Goal: Task Accomplishment & Management: Manage account settings

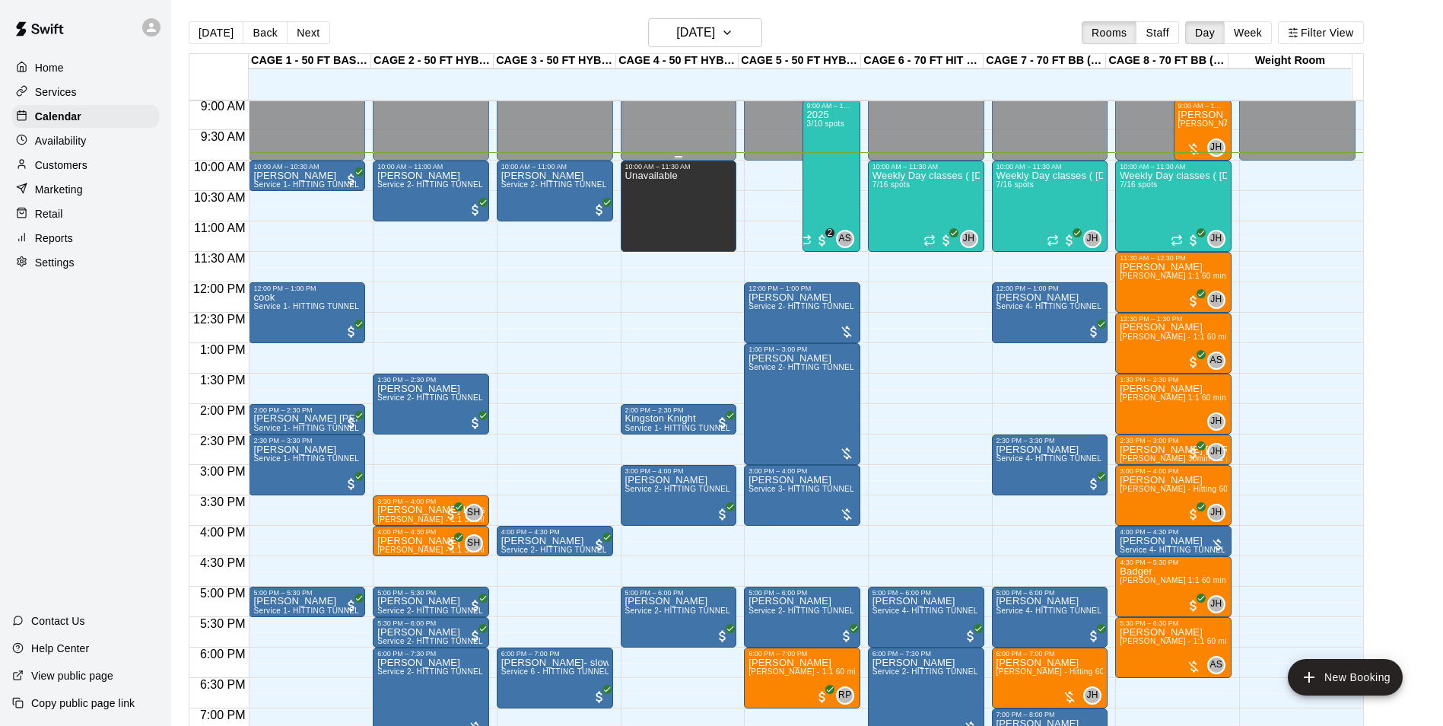
scroll to position [448, 0]
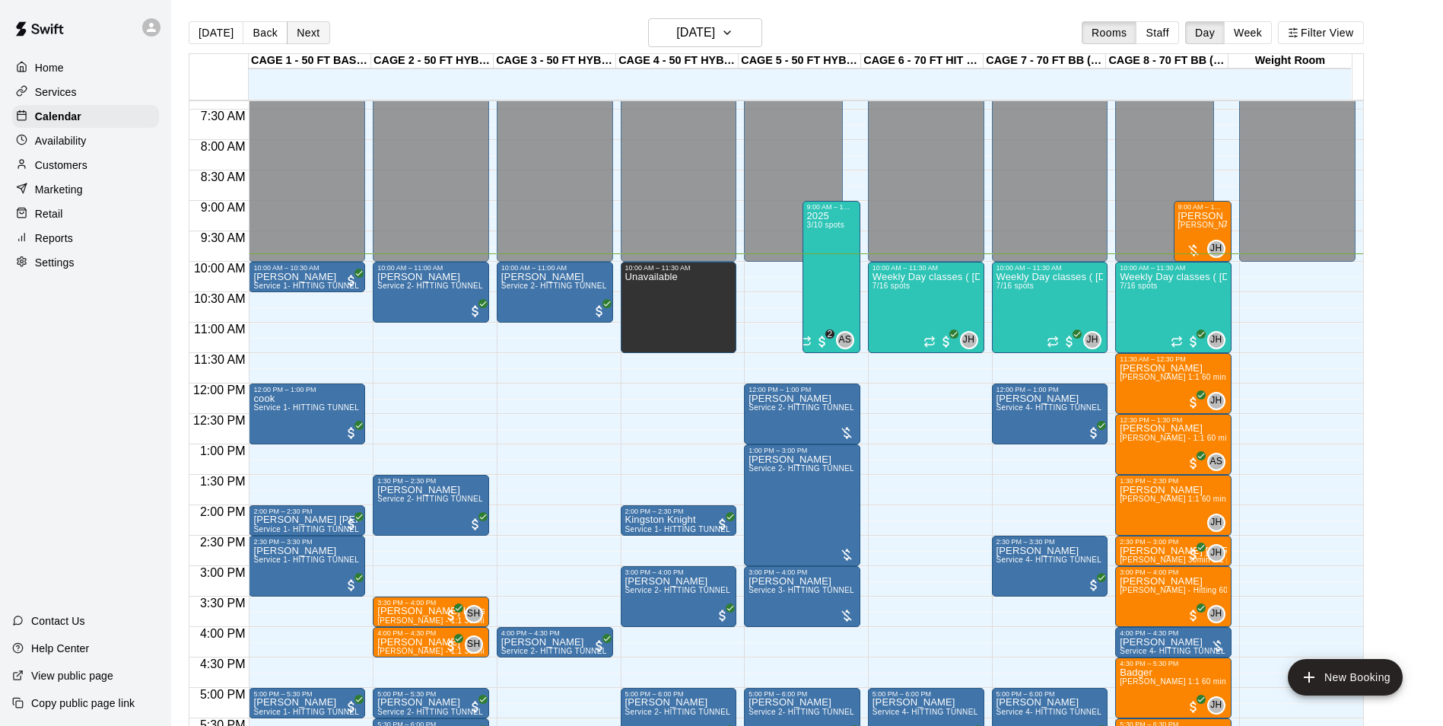
click at [296, 29] on button "Next" at bounding box center [308, 32] width 43 height 23
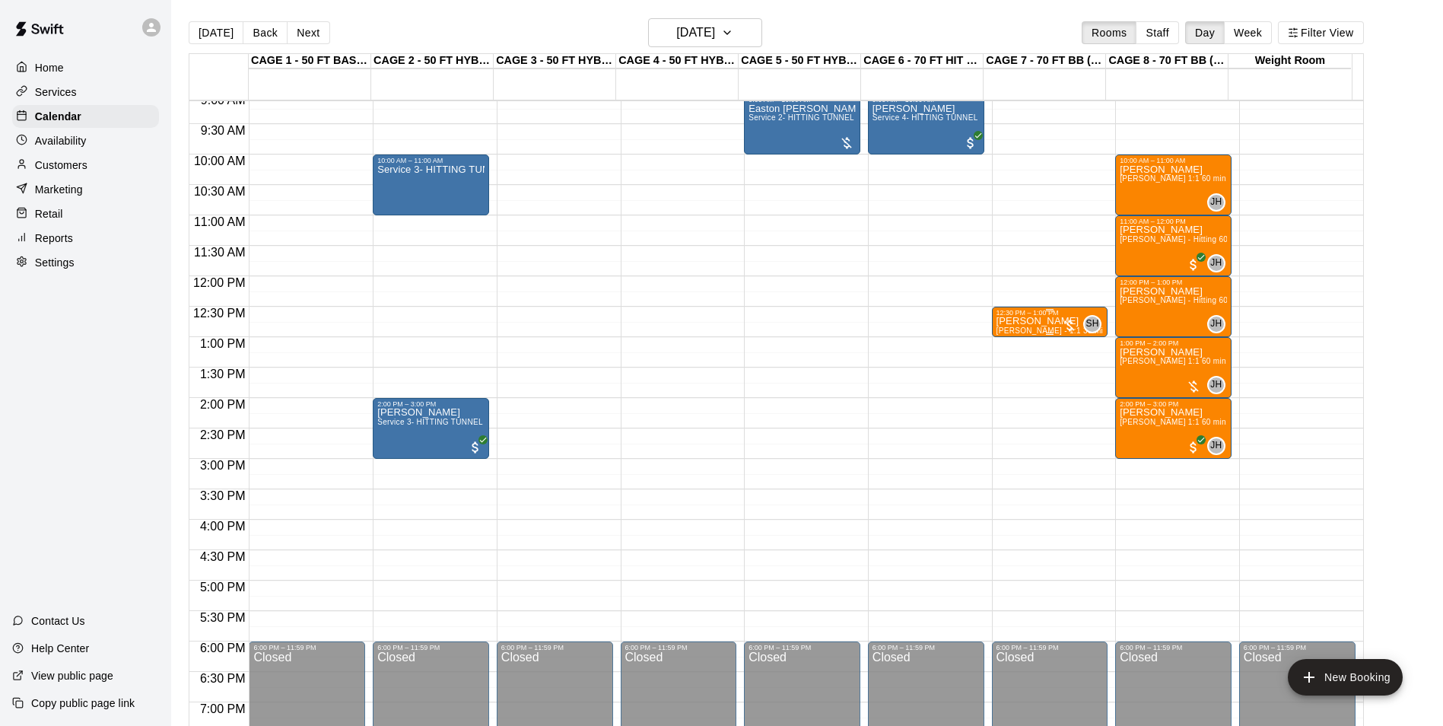
scroll to position [524, 0]
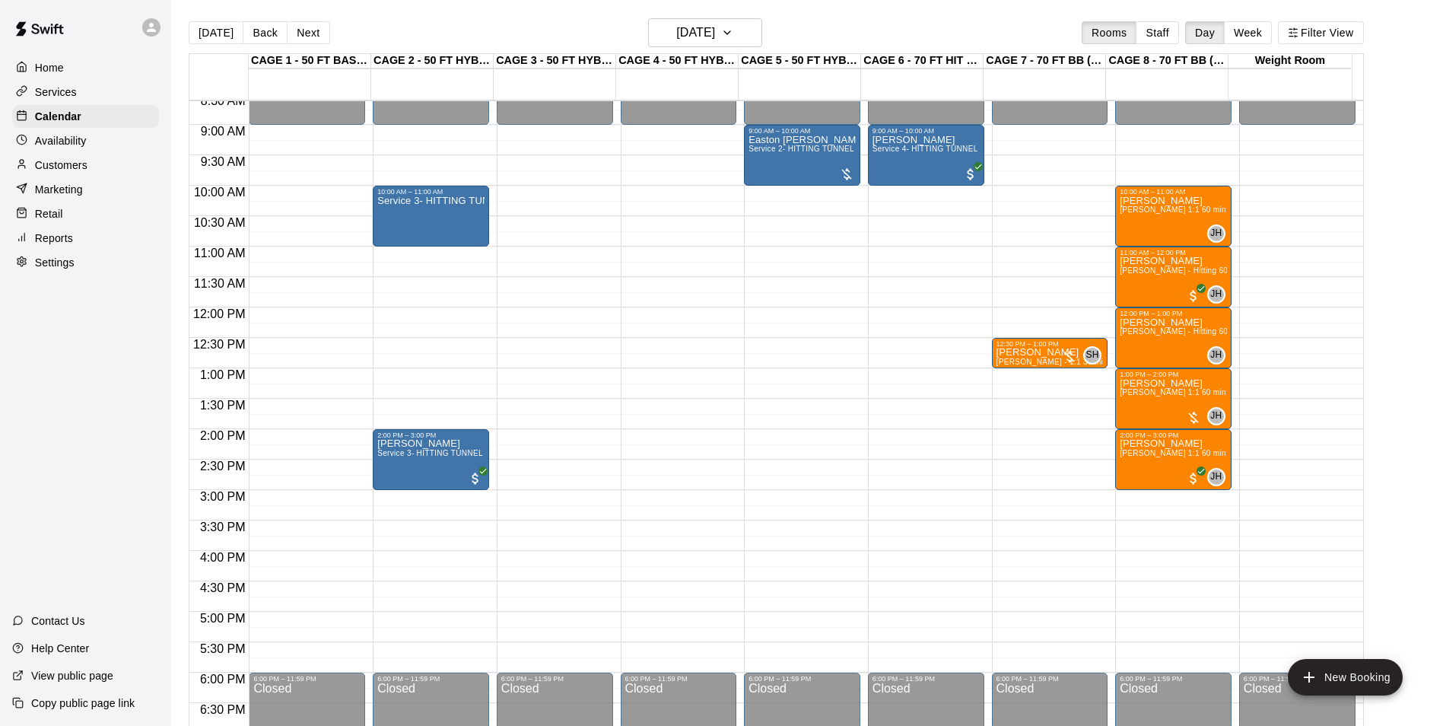
click at [291, 29] on button "Next" at bounding box center [308, 32] width 43 height 23
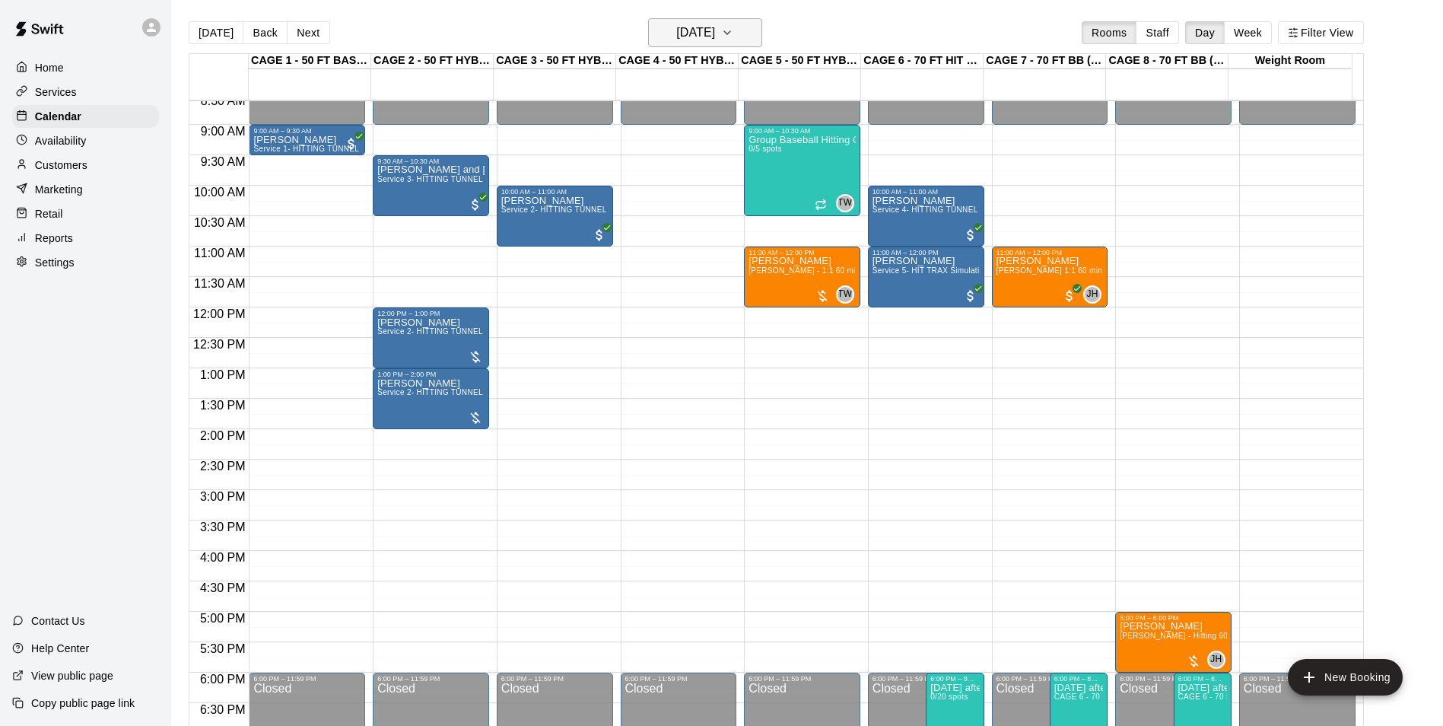
click at [708, 44] on button "[DATE]" at bounding box center [705, 32] width 114 height 29
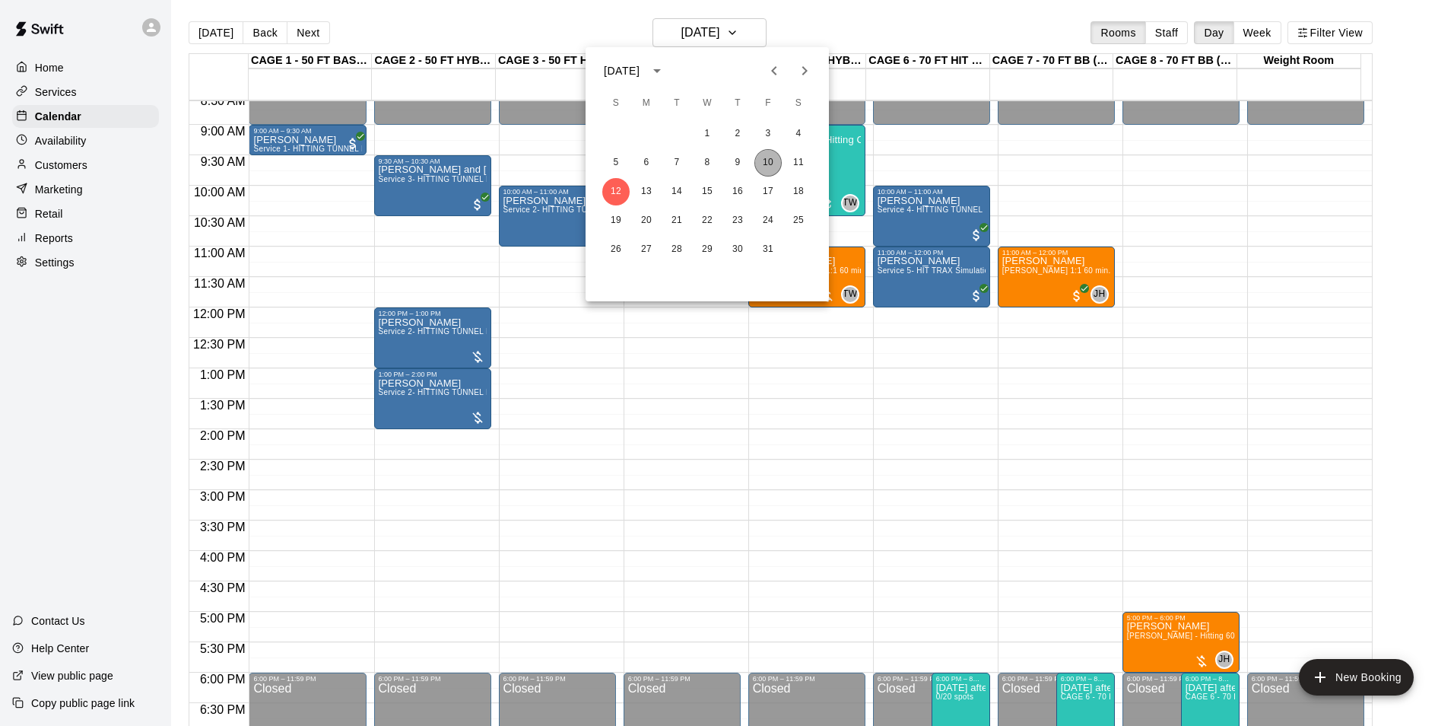
click at [768, 160] on button "10" at bounding box center [767, 162] width 27 height 27
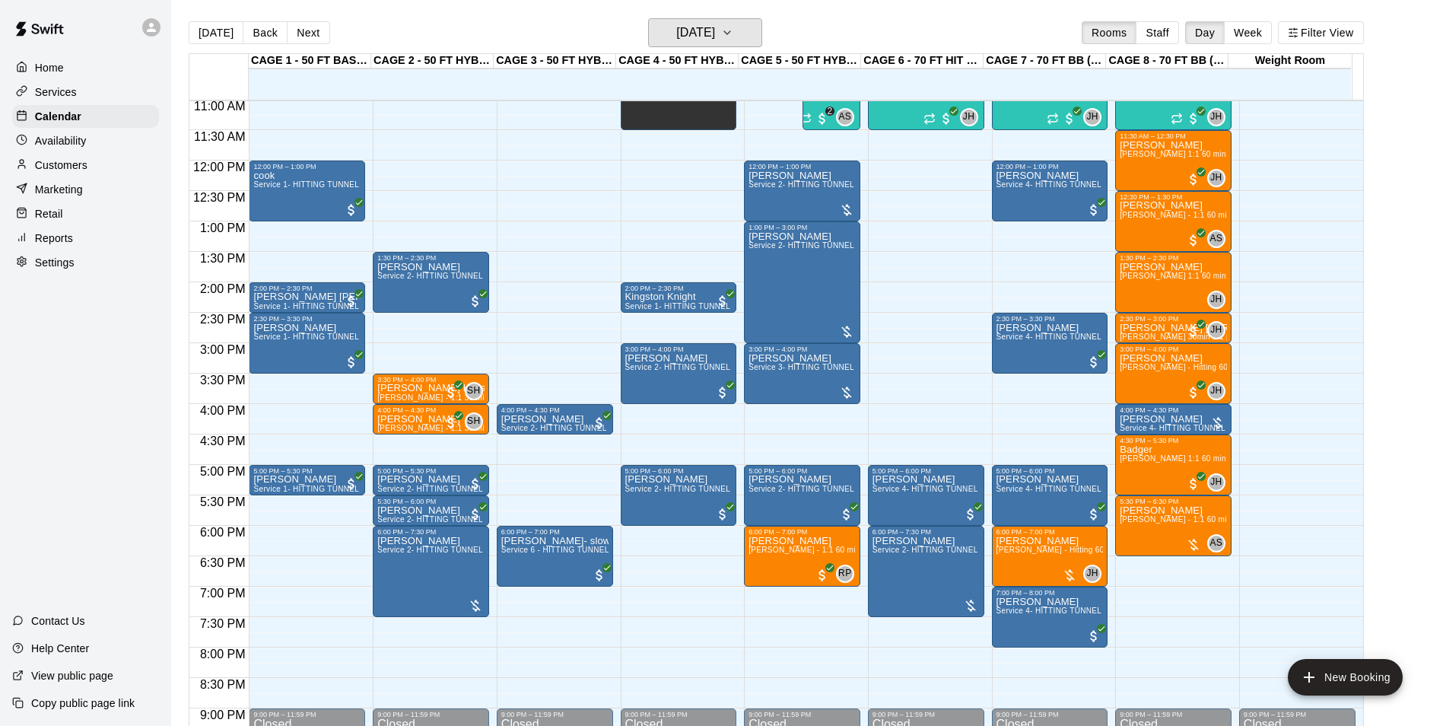
scroll to position [516, 0]
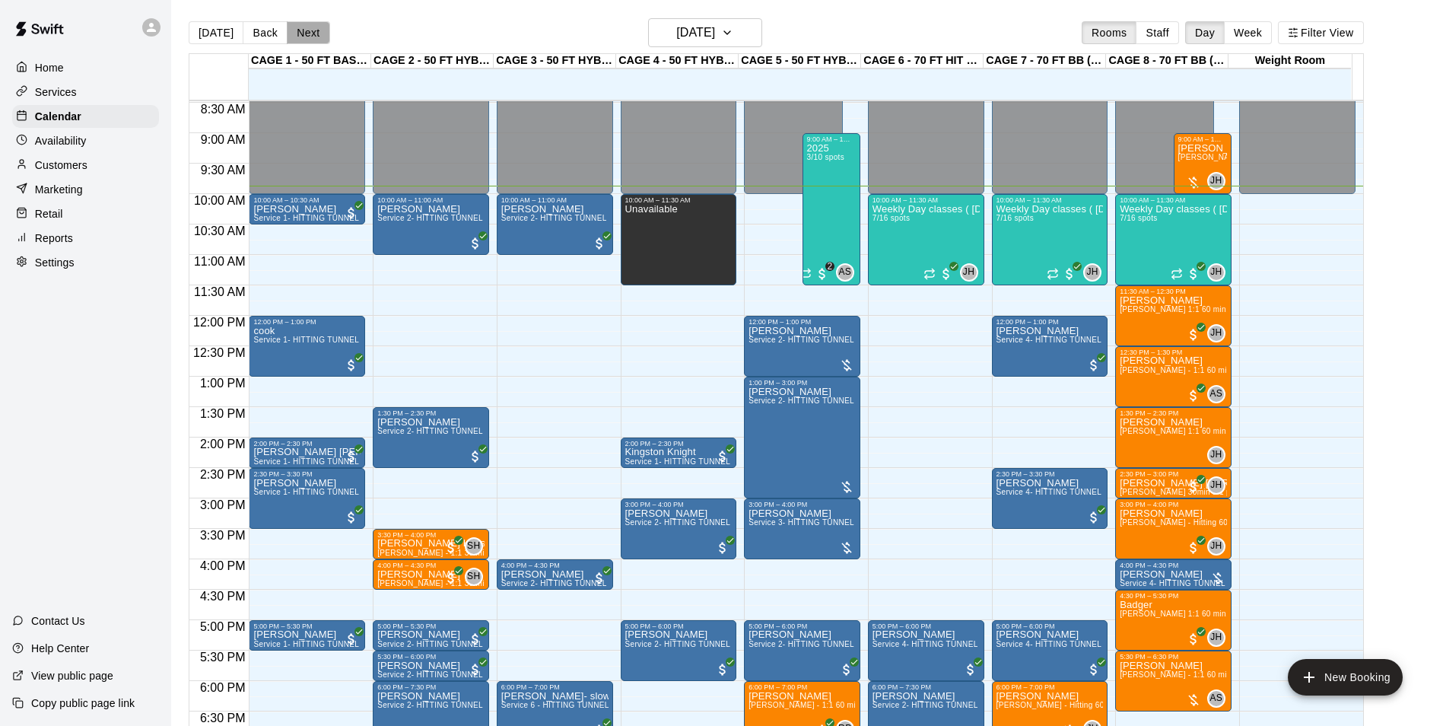
click at [318, 32] on button "Next" at bounding box center [308, 32] width 43 height 23
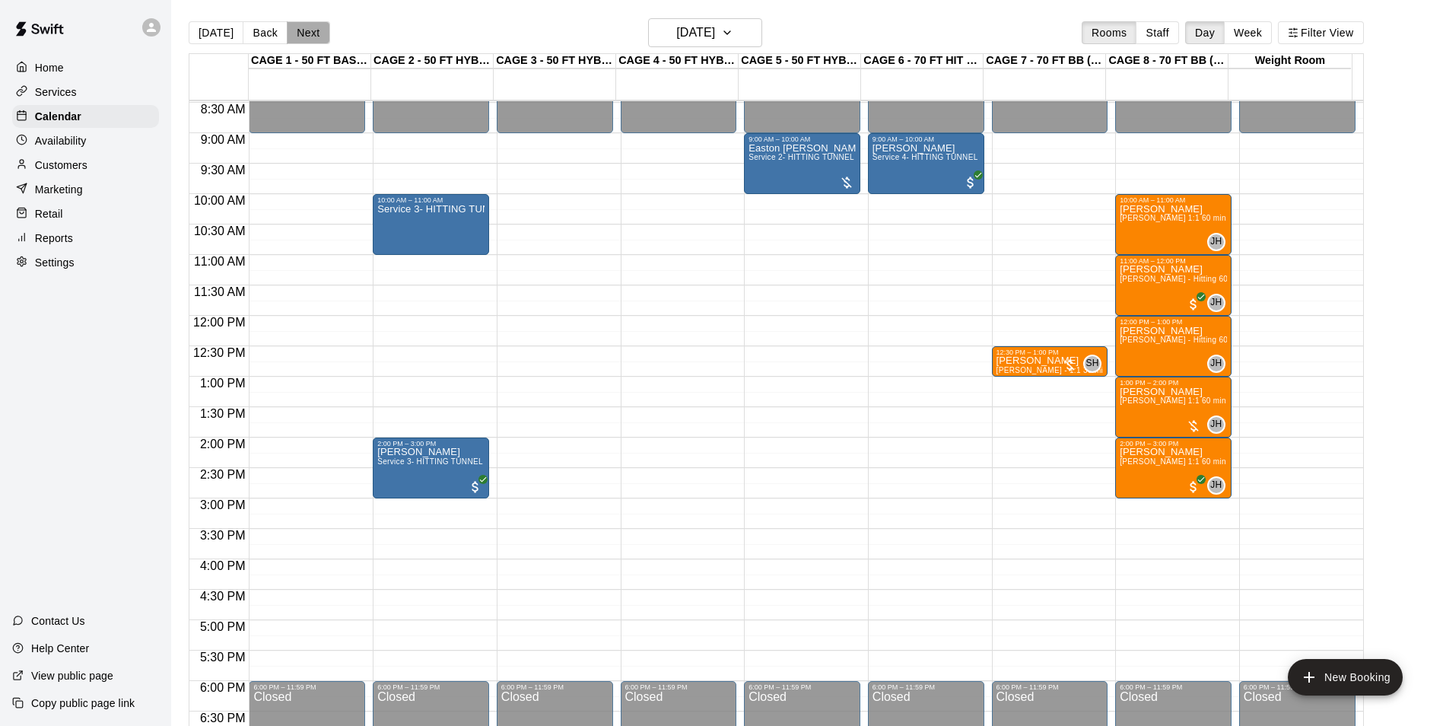
click at [302, 37] on button "Next" at bounding box center [308, 32] width 43 height 23
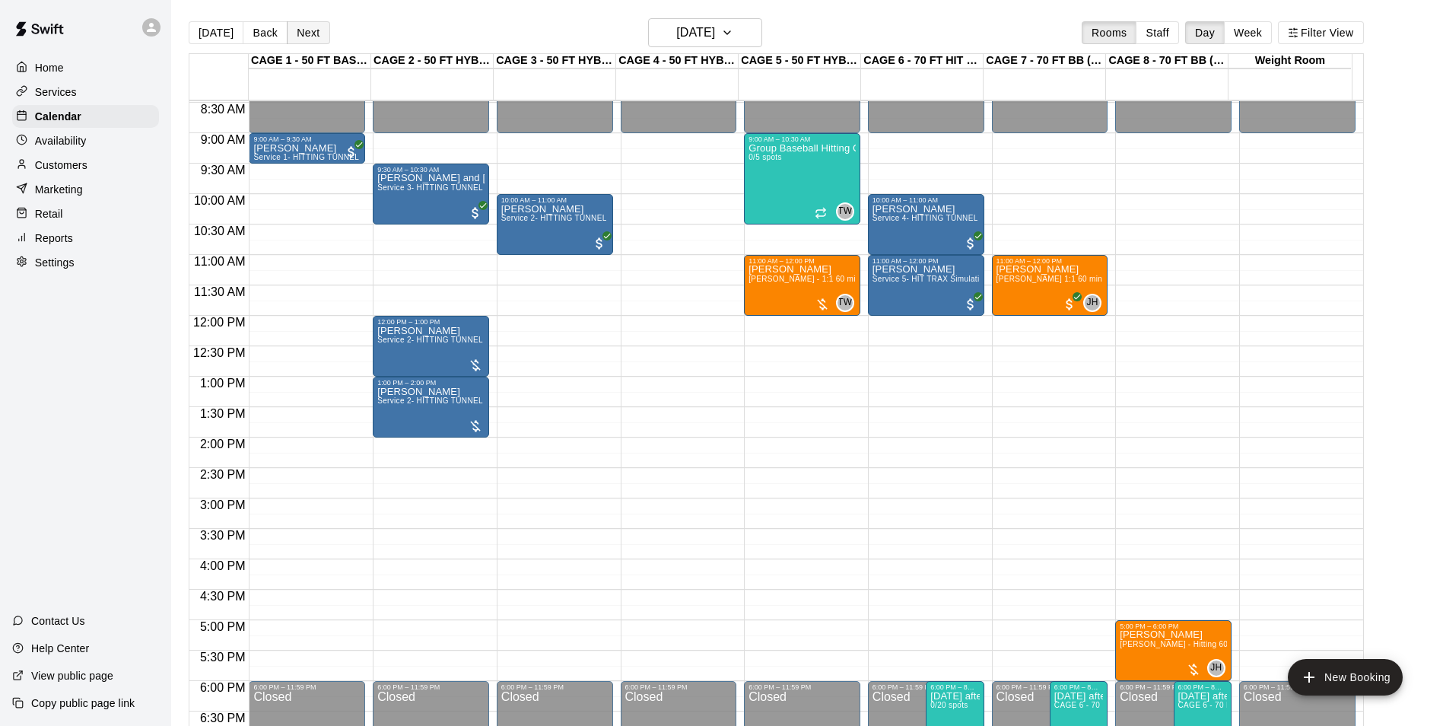
click at [302, 37] on button "Next" at bounding box center [308, 32] width 43 height 23
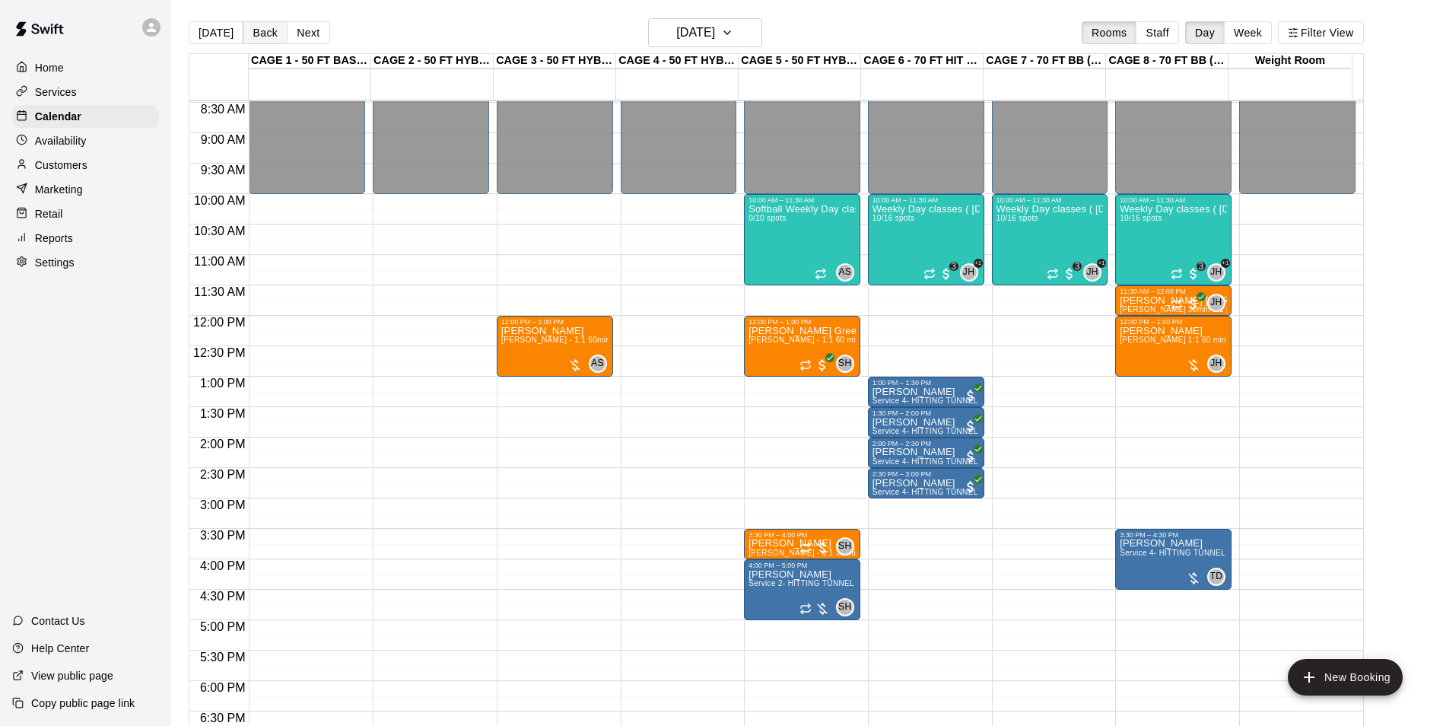
click at [264, 24] on button "Back" at bounding box center [265, 32] width 45 height 23
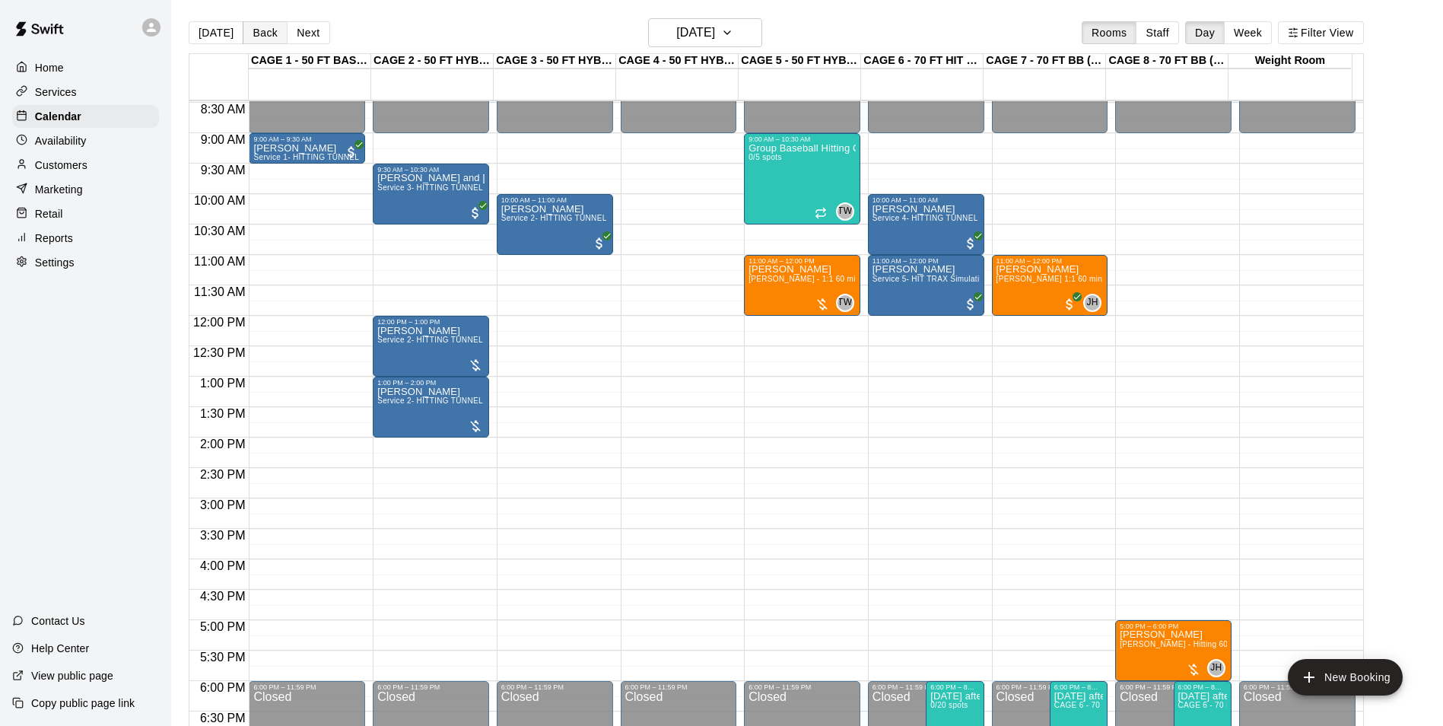
click at [272, 30] on button "Back" at bounding box center [265, 32] width 45 height 23
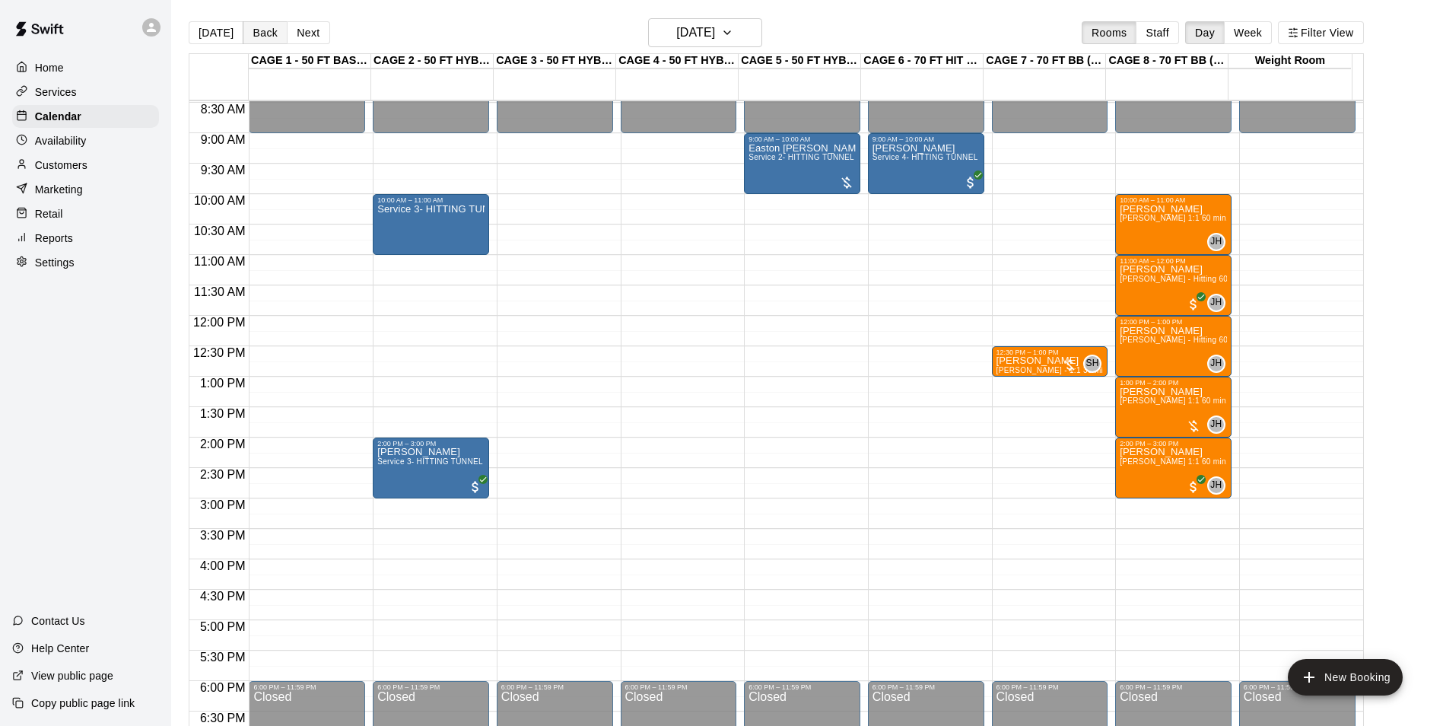
click at [262, 30] on button "Back" at bounding box center [265, 32] width 45 height 23
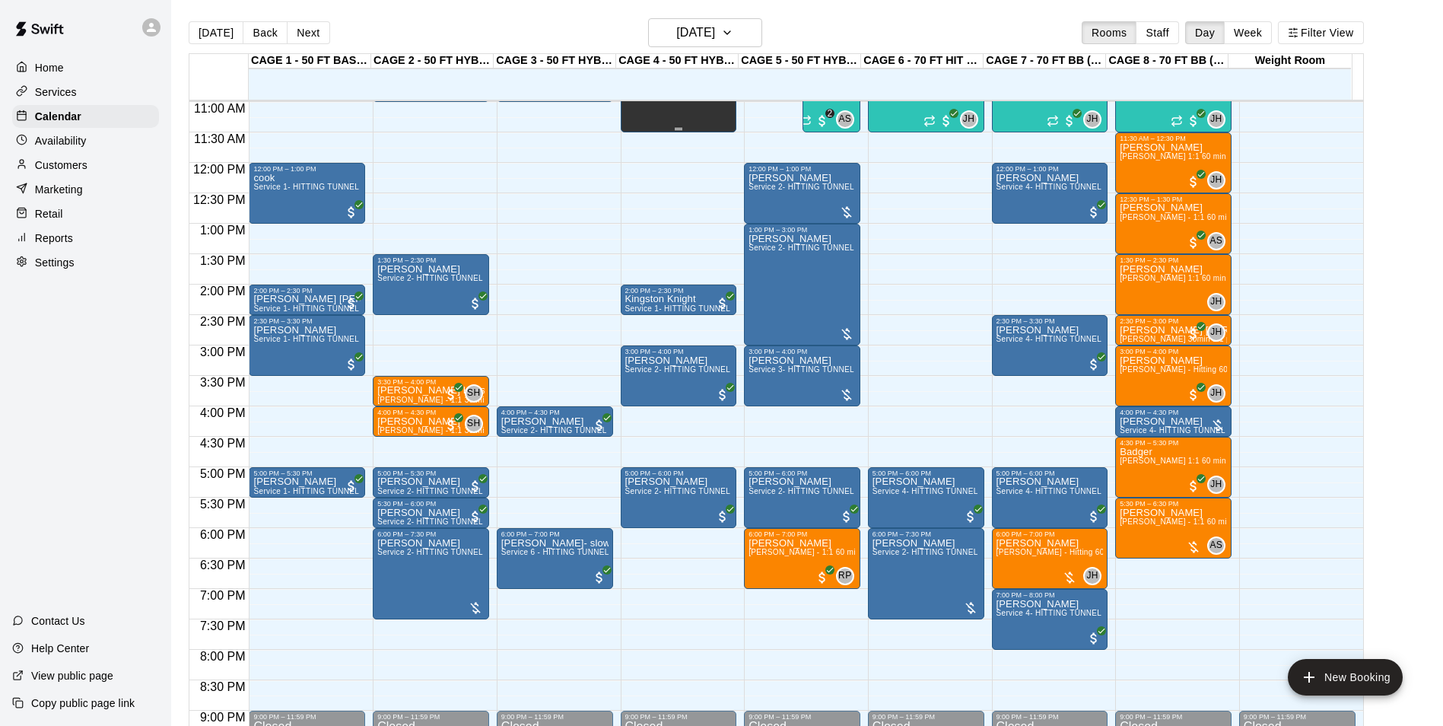
scroll to position [668, 0]
click at [131, 151] on div "Availability" at bounding box center [85, 140] width 147 height 23
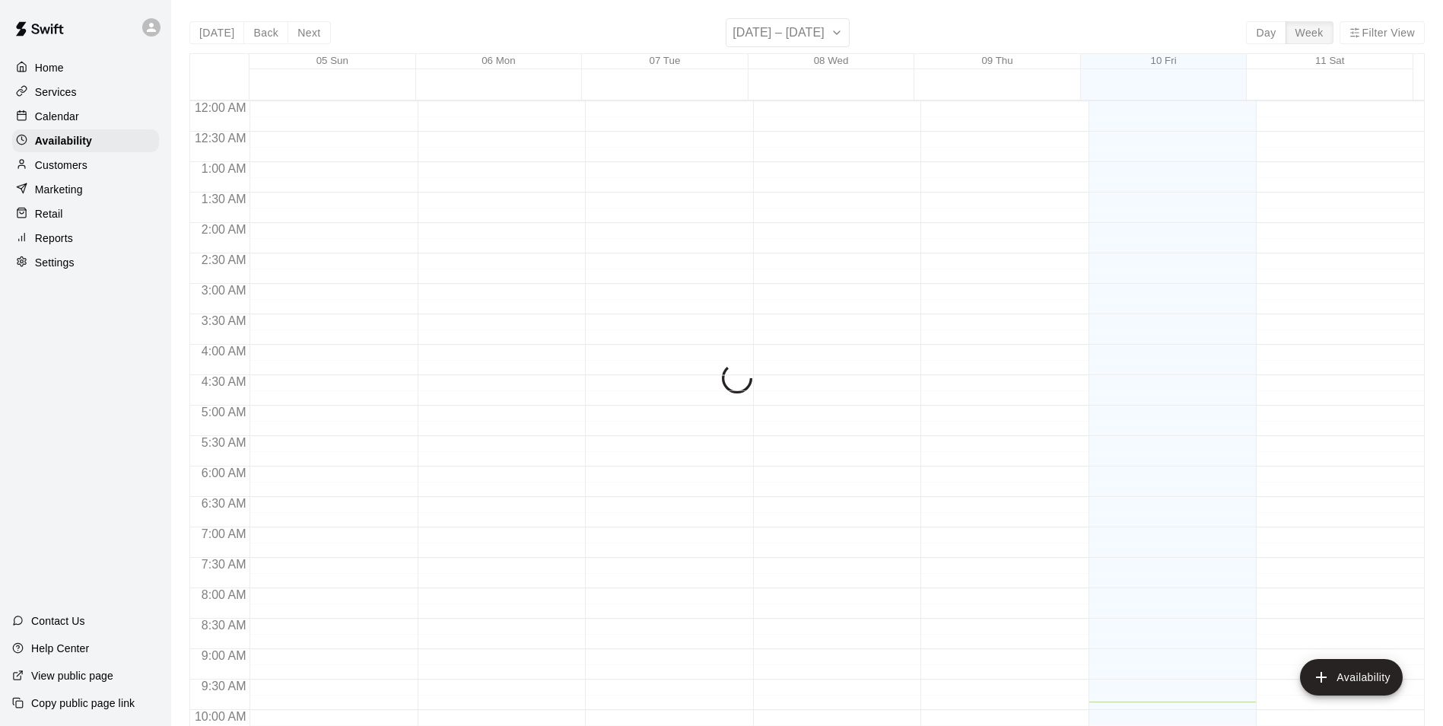
scroll to position [601, 0]
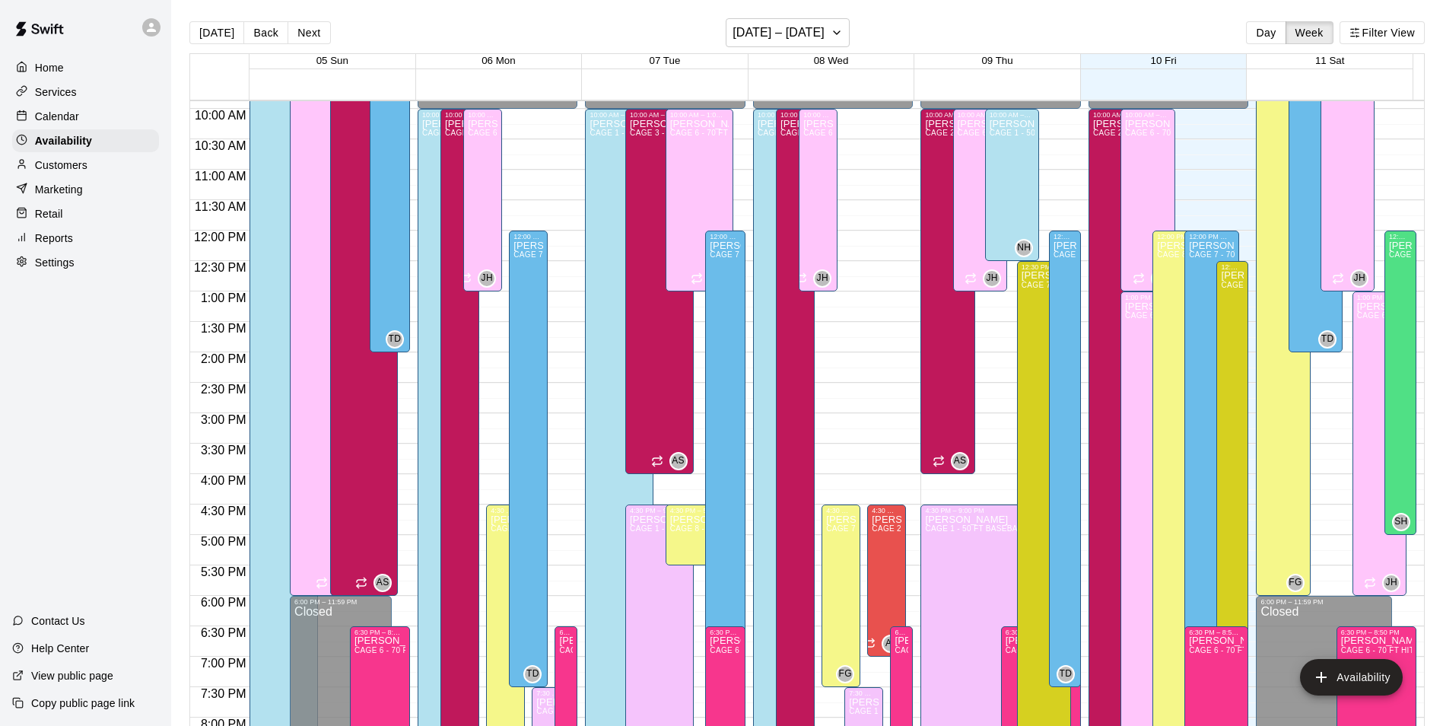
click at [311, 29] on button "Next" at bounding box center [308, 32] width 43 height 23
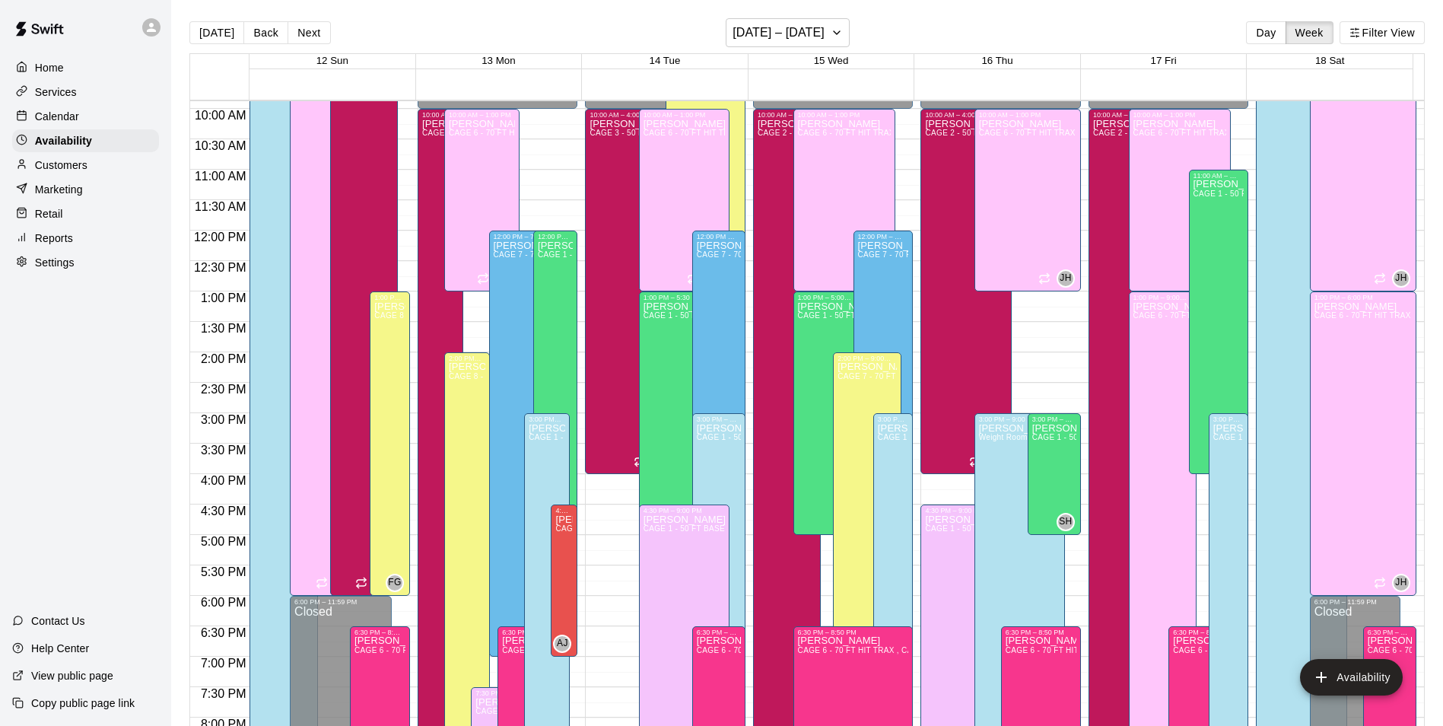
click at [110, 119] on div "Calendar" at bounding box center [85, 116] width 147 height 23
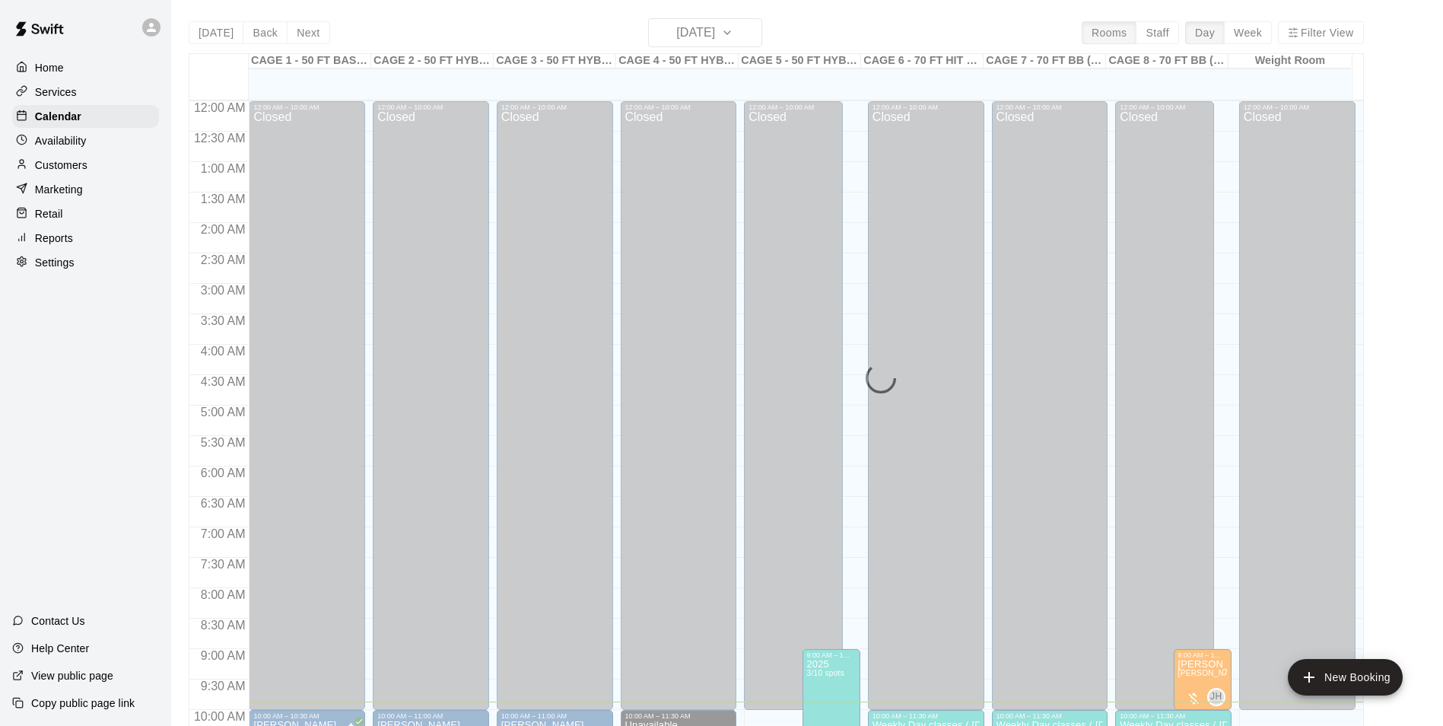
scroll to position [602, 0]
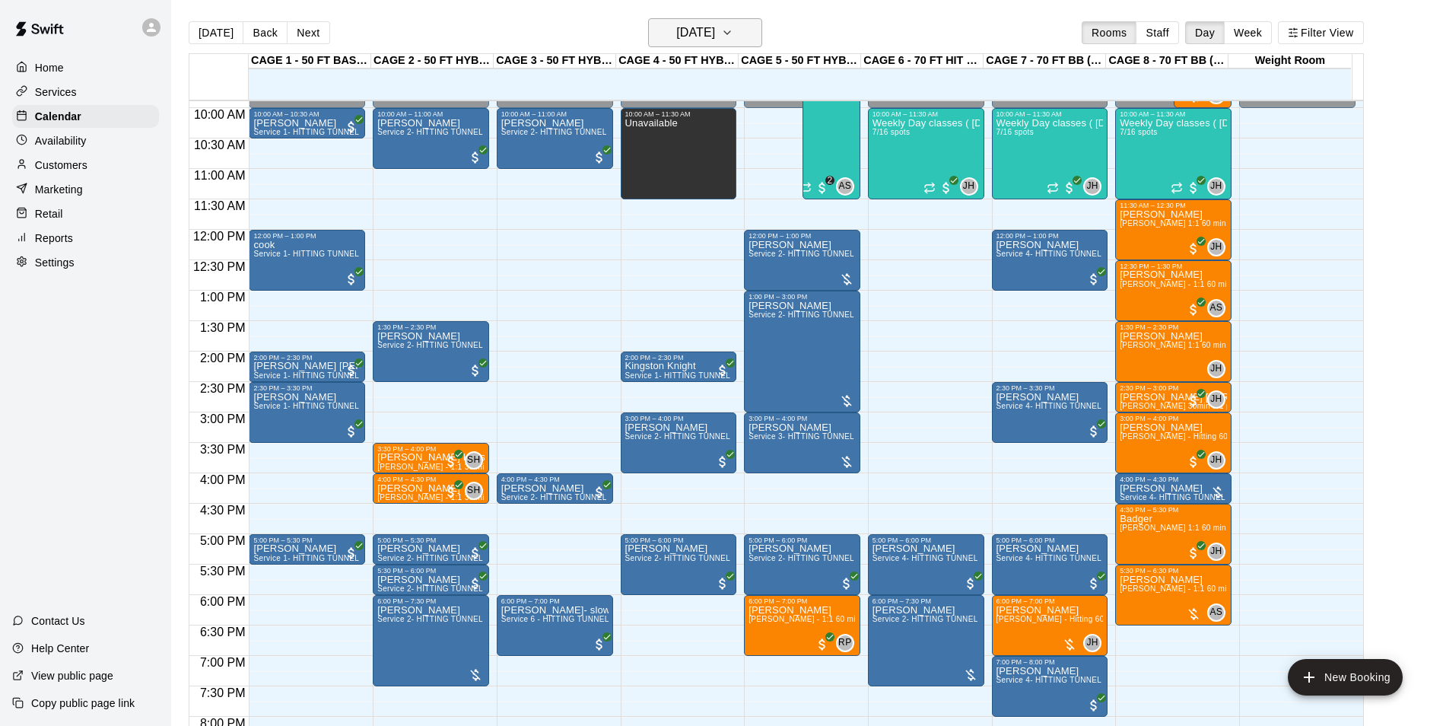
click at [754, 39] on button "[DATE]" at bounding box center [705, 32] width 114 height 29
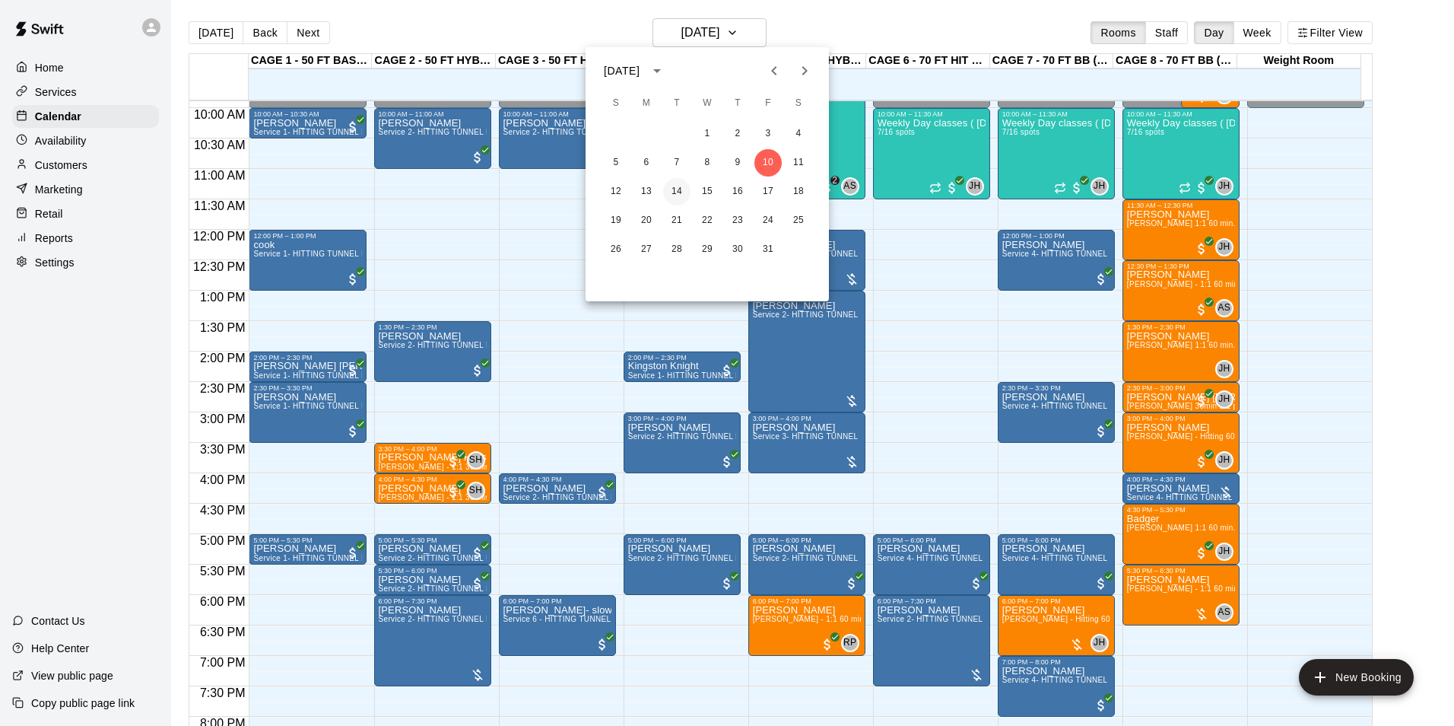
click at [685, 187] on button "14" at bounding box center [676, 191] width 27 height 27
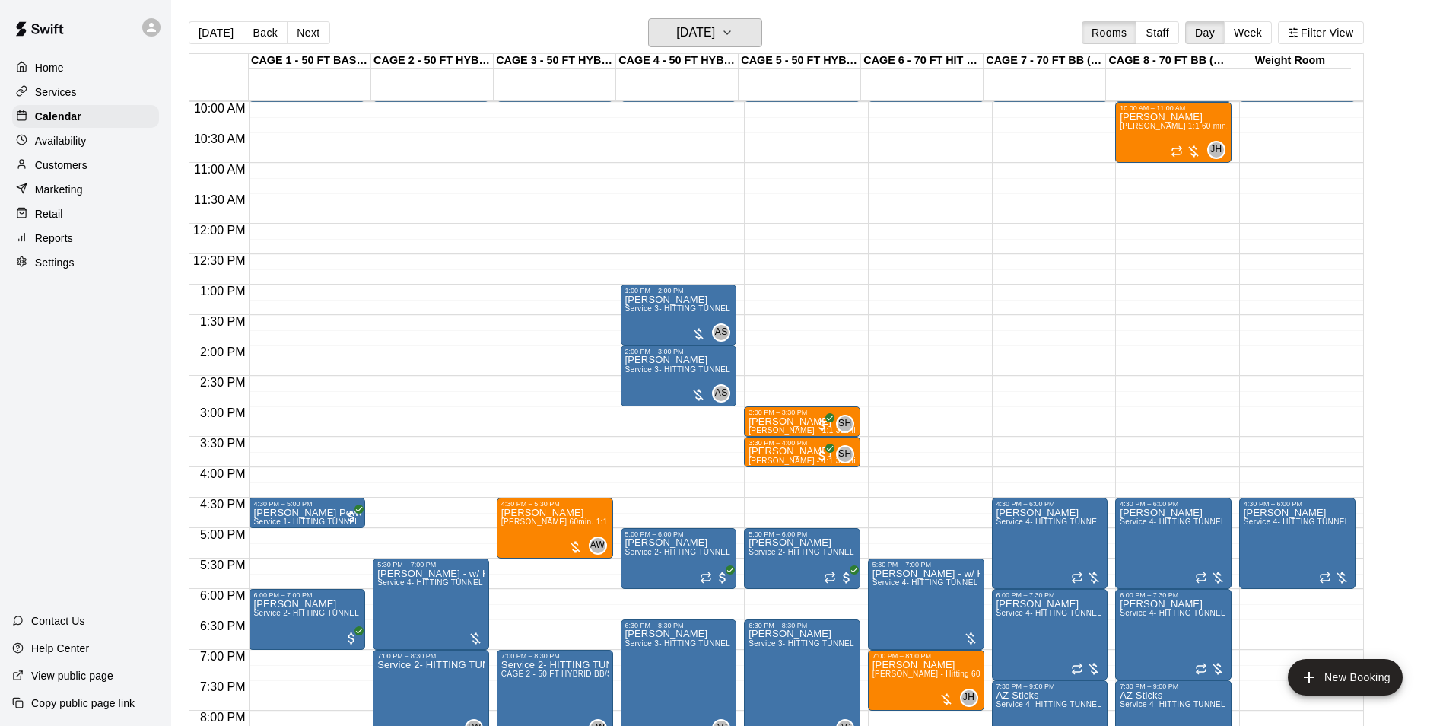
scroll to position [592, 0]
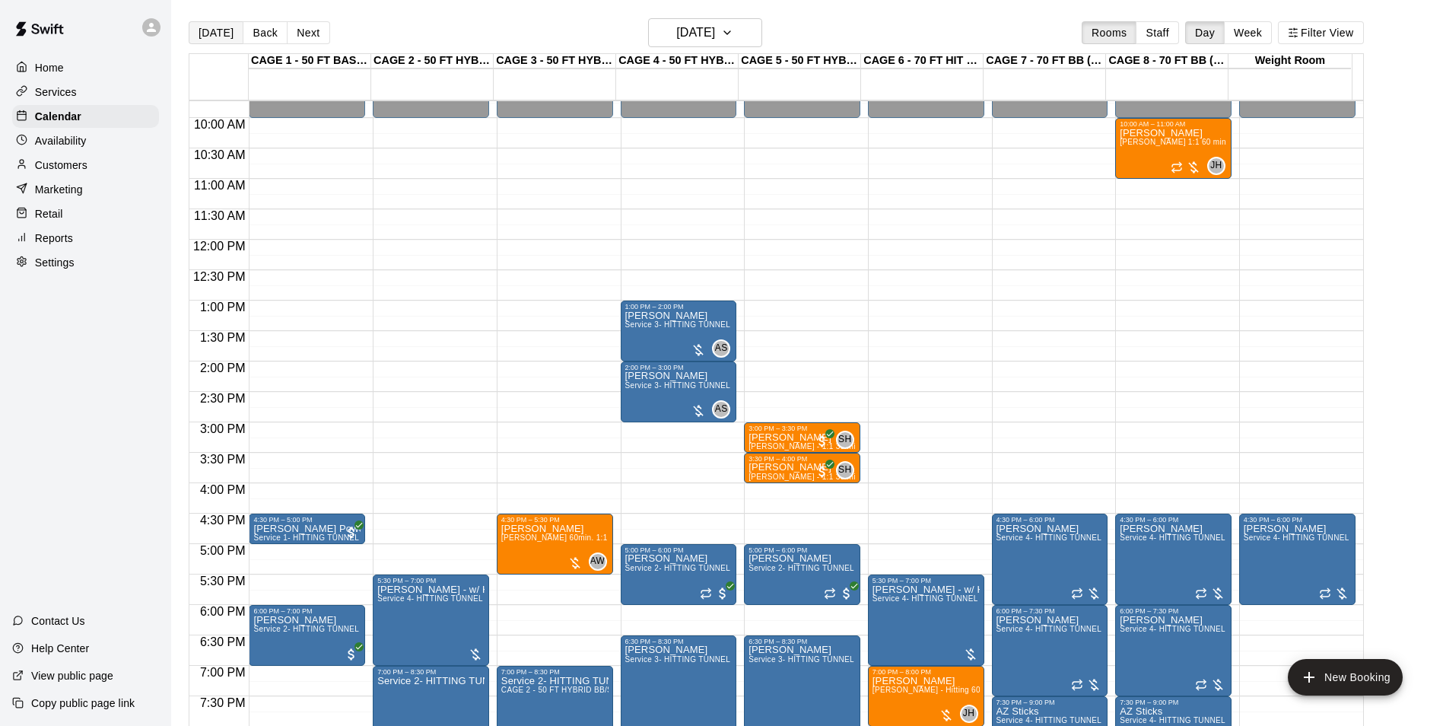
click at [214, 37] on button "[DATE]" at bounding box center [216, 32] width 55 height 23
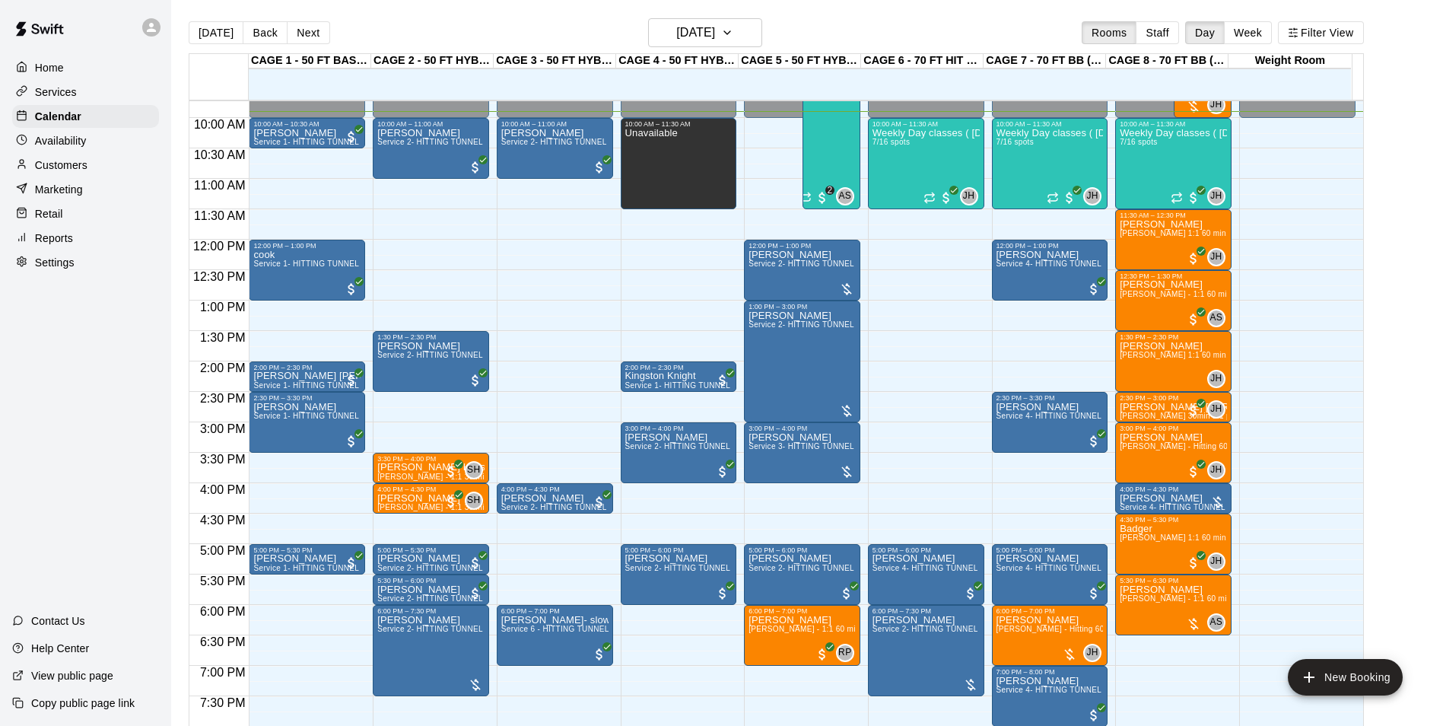
click at [97, 146] on div "Availability" at bounding box center [85, 140] width 147 height 23
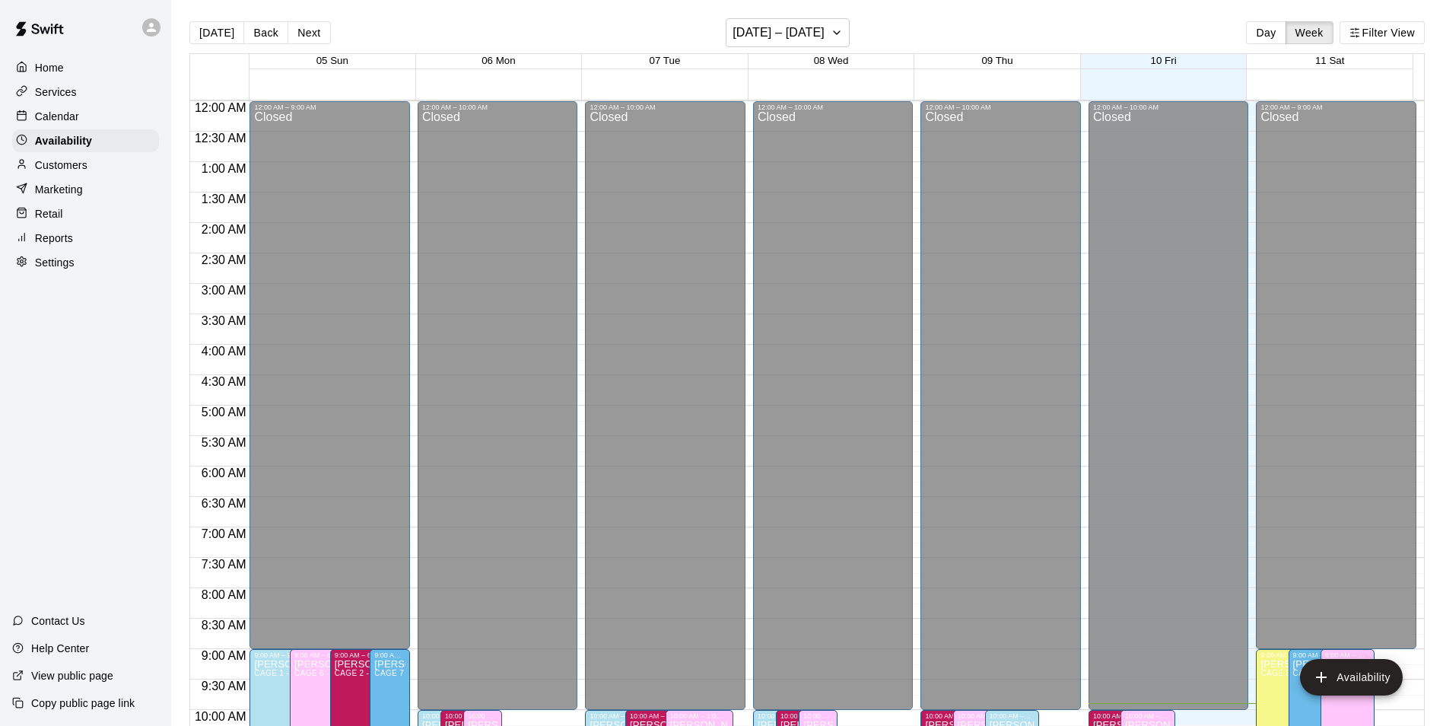
scroll to position [602, 0]
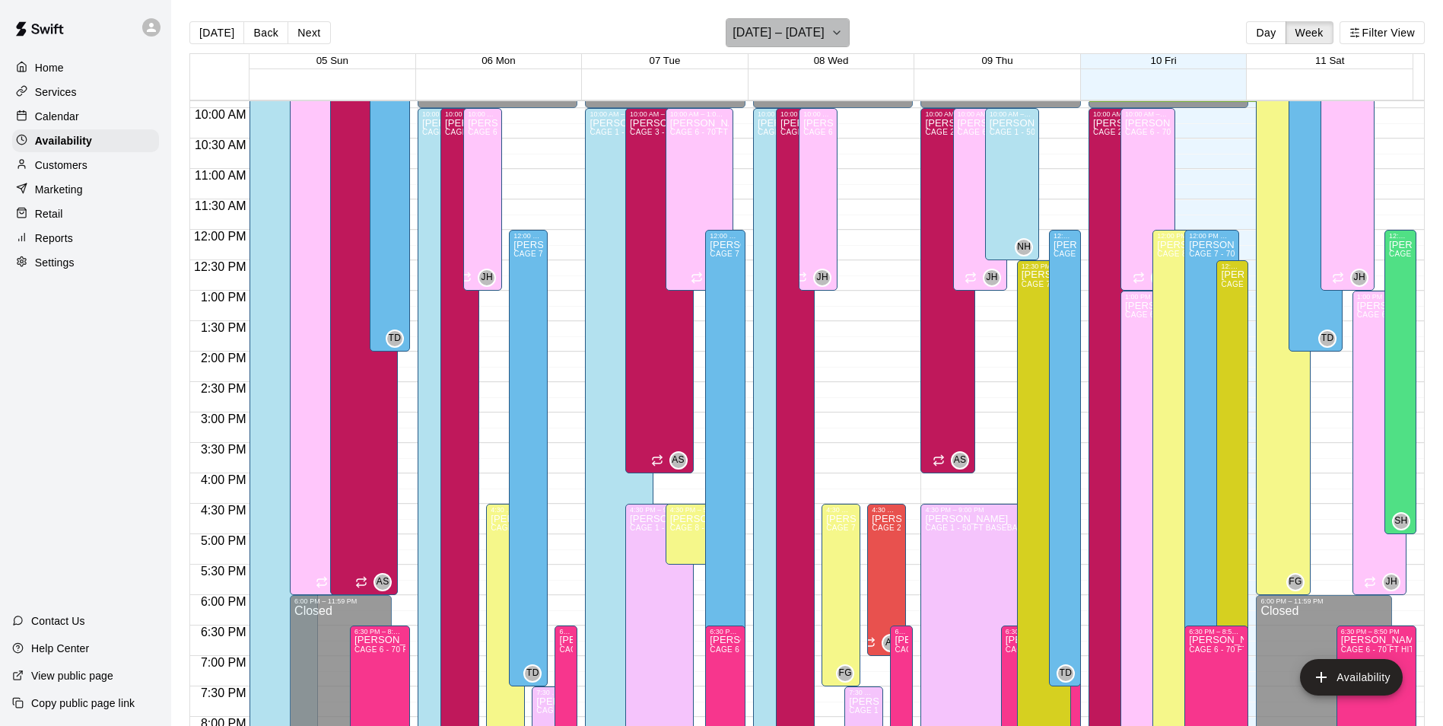
click at [802, 33] on h6 "[DATE] – [DATE]" at bounding box center [778, 32] width 92 height 21
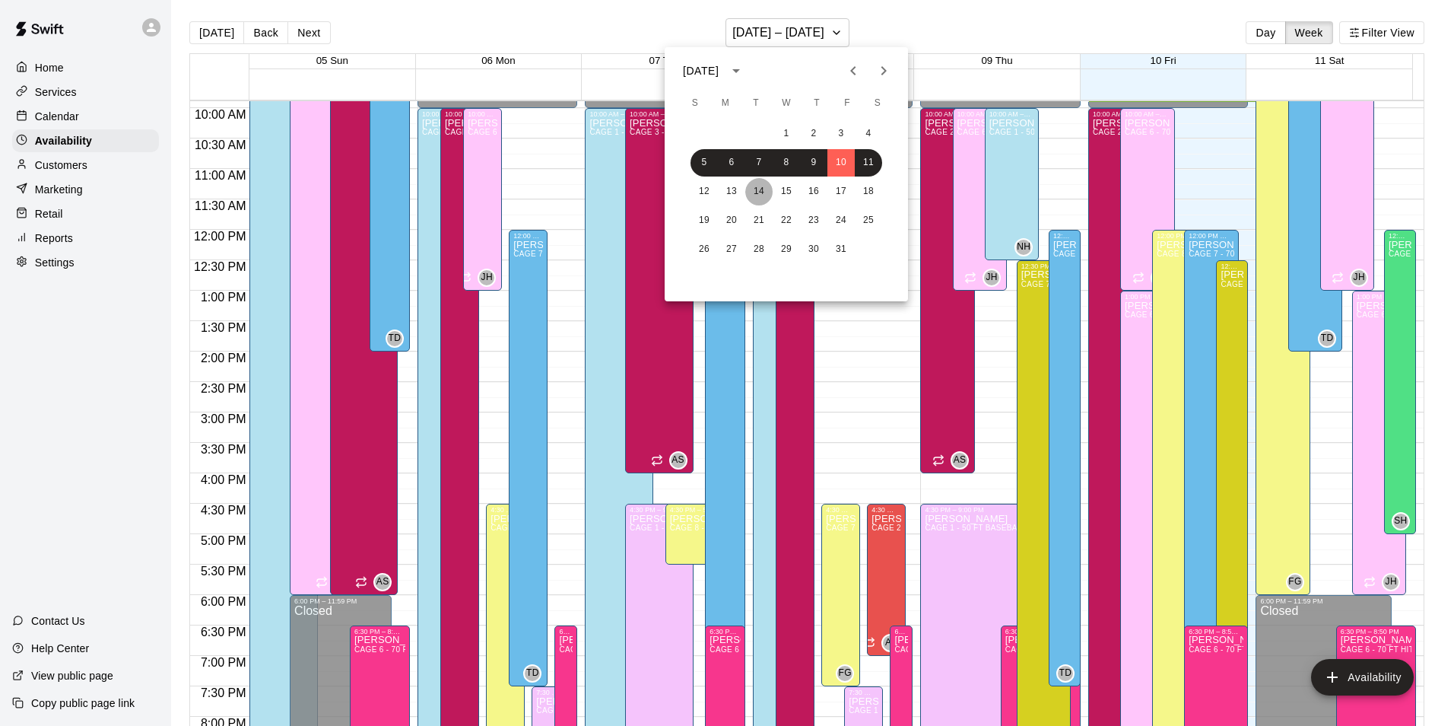
click at [752, 192] on button "14" at bounding box center [758, 191] width 27 height 27
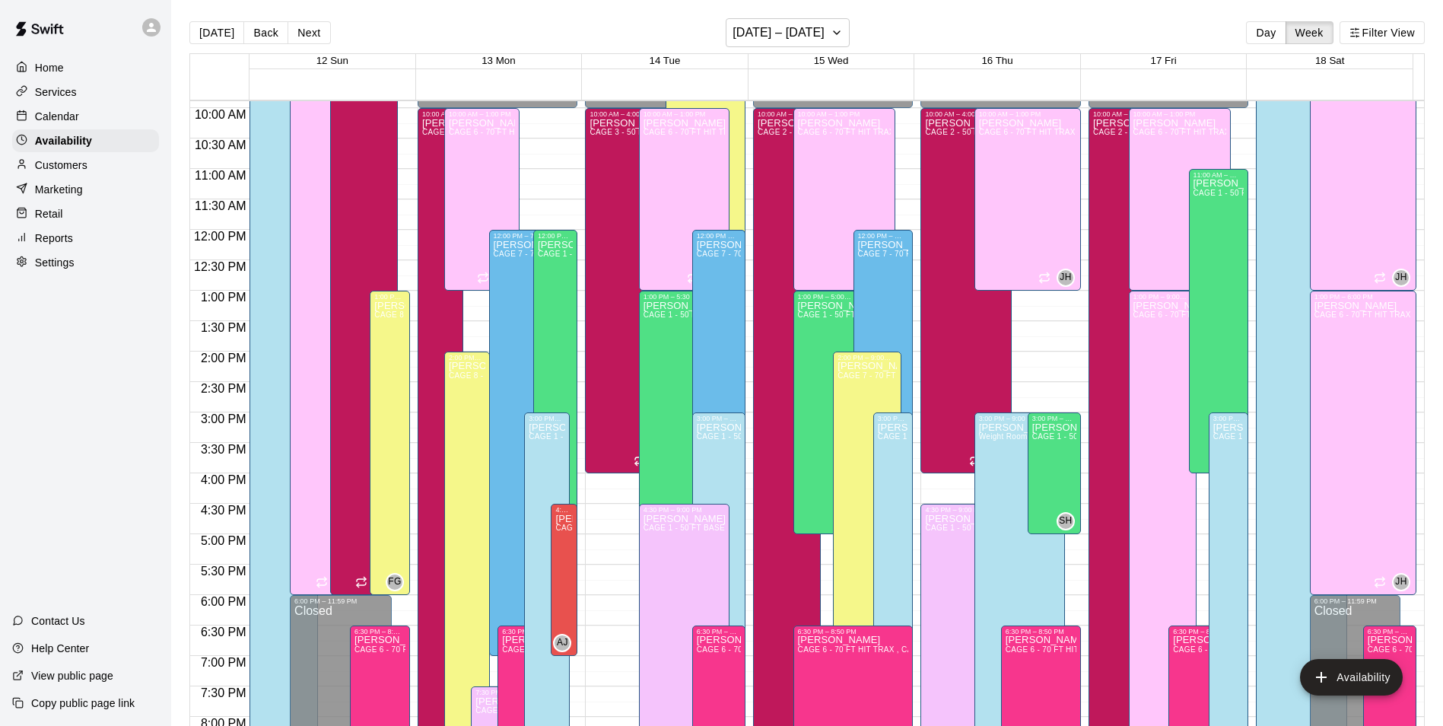
click at [730, 151] on div "[PERSON_NAME] CAGE 8 - 70 FT BB (w/ pitching mound) , CAGE 7 - 70 FT BB (w/ pit…" at bounding box center [705, 420] width 71 height 726
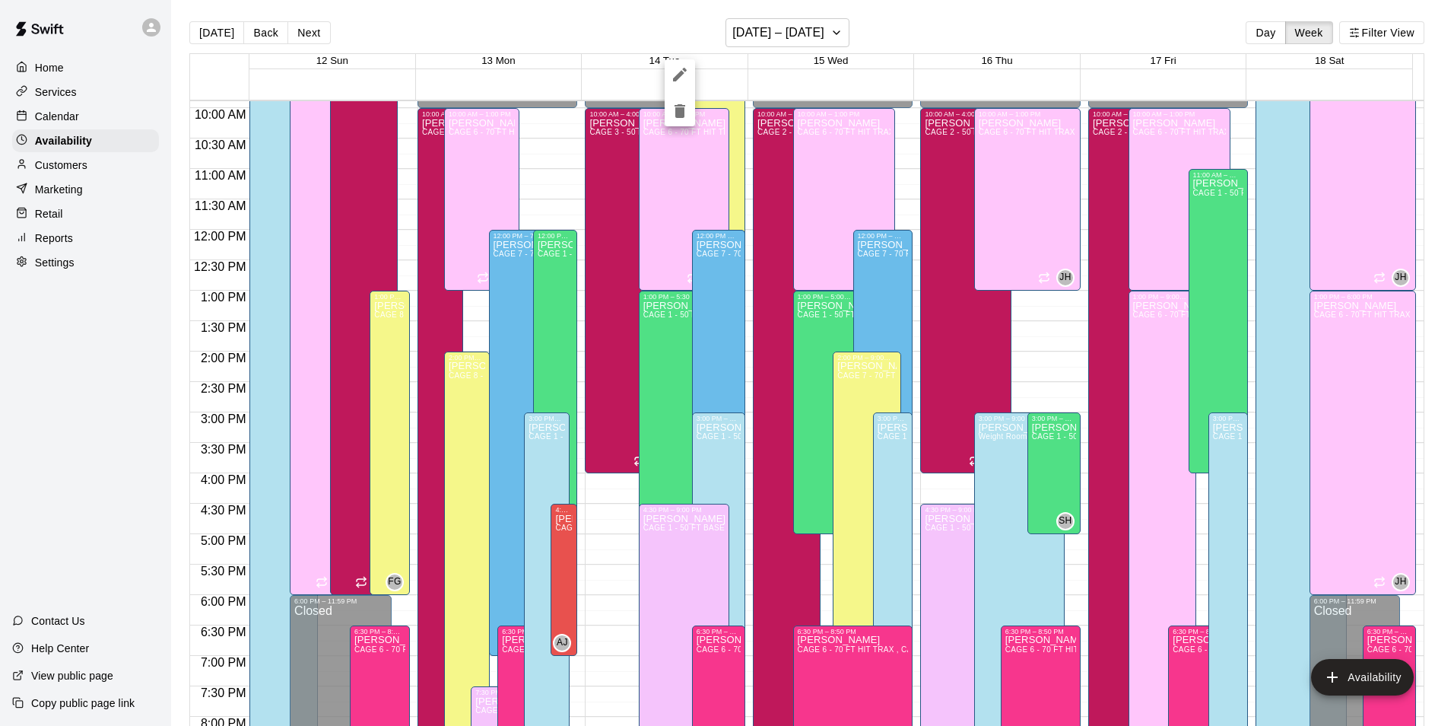
click at [742, 173] on div at bounding box center [727, 363] width 1454 height 726
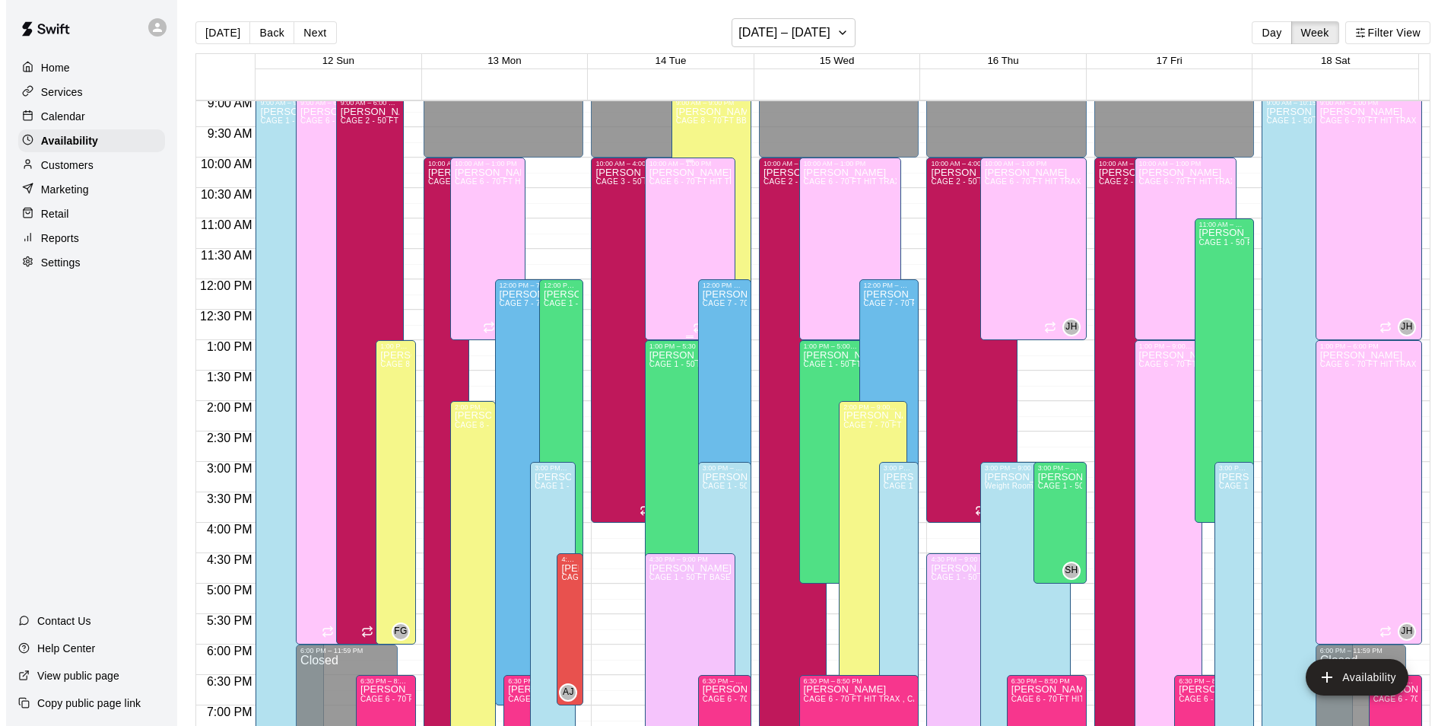
scroll to position [526, 0]
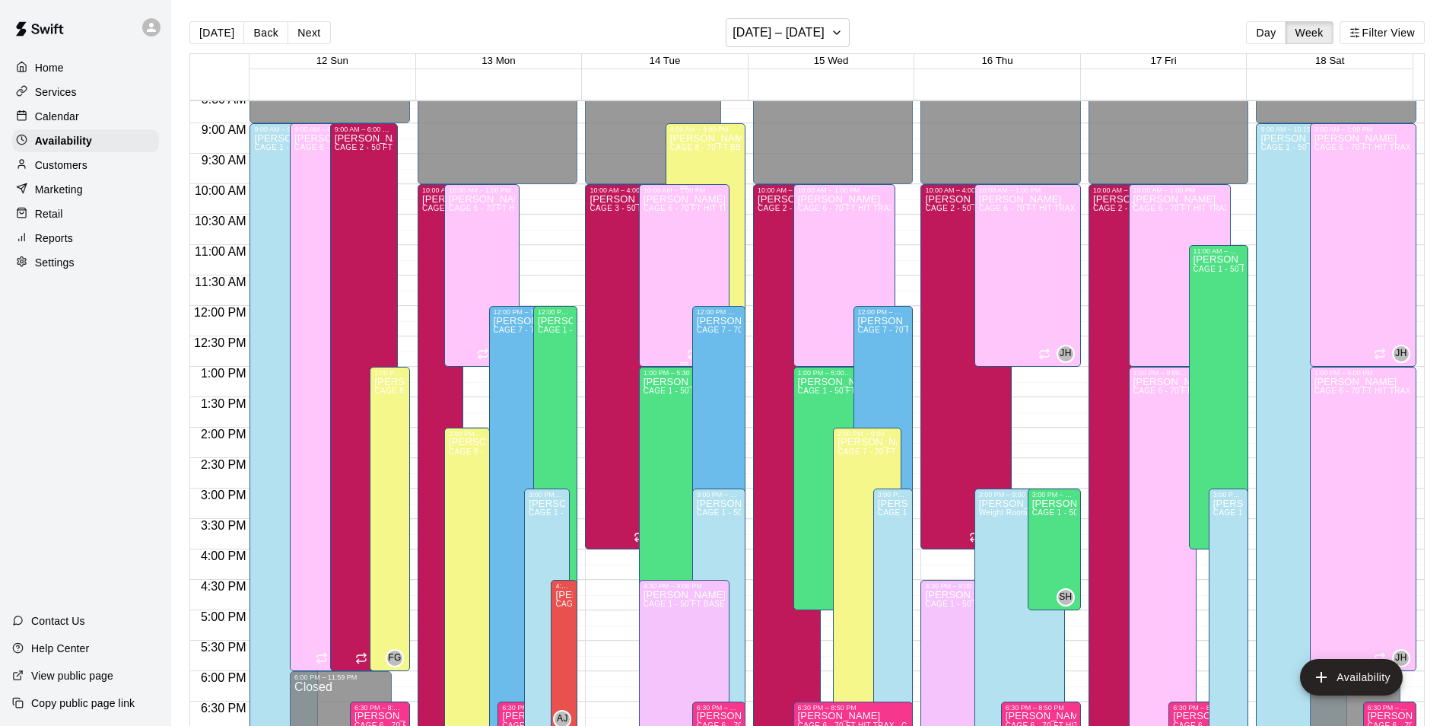
click at [708, 151] on span "CAGE 8 - 70 FT BB (w/ pitching mound) , CAGE 7 - 70 FT BB (w/ pitching mound), …" at bounding box center [869, 147] width 398 height 8
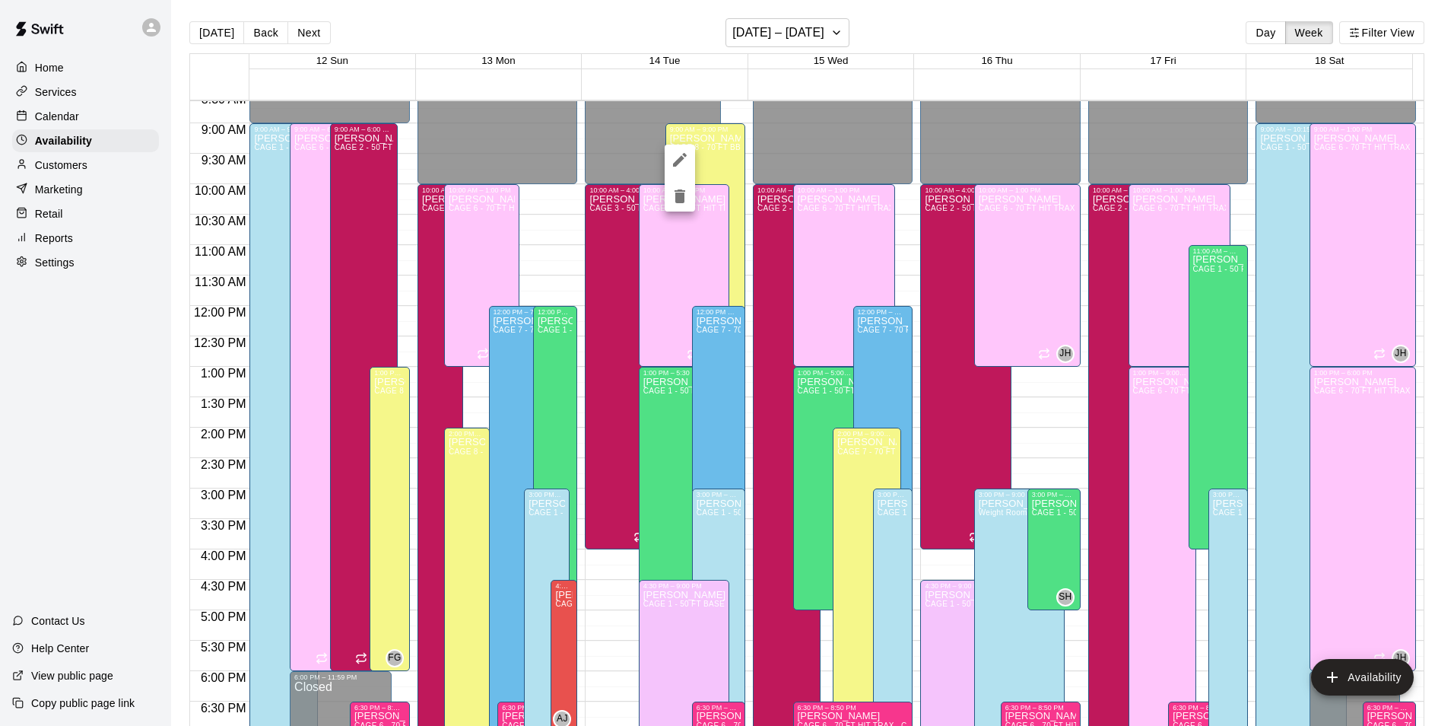
click at [678, 194] on icon "delete" at bounding box center [680, 196] width 11 height 14
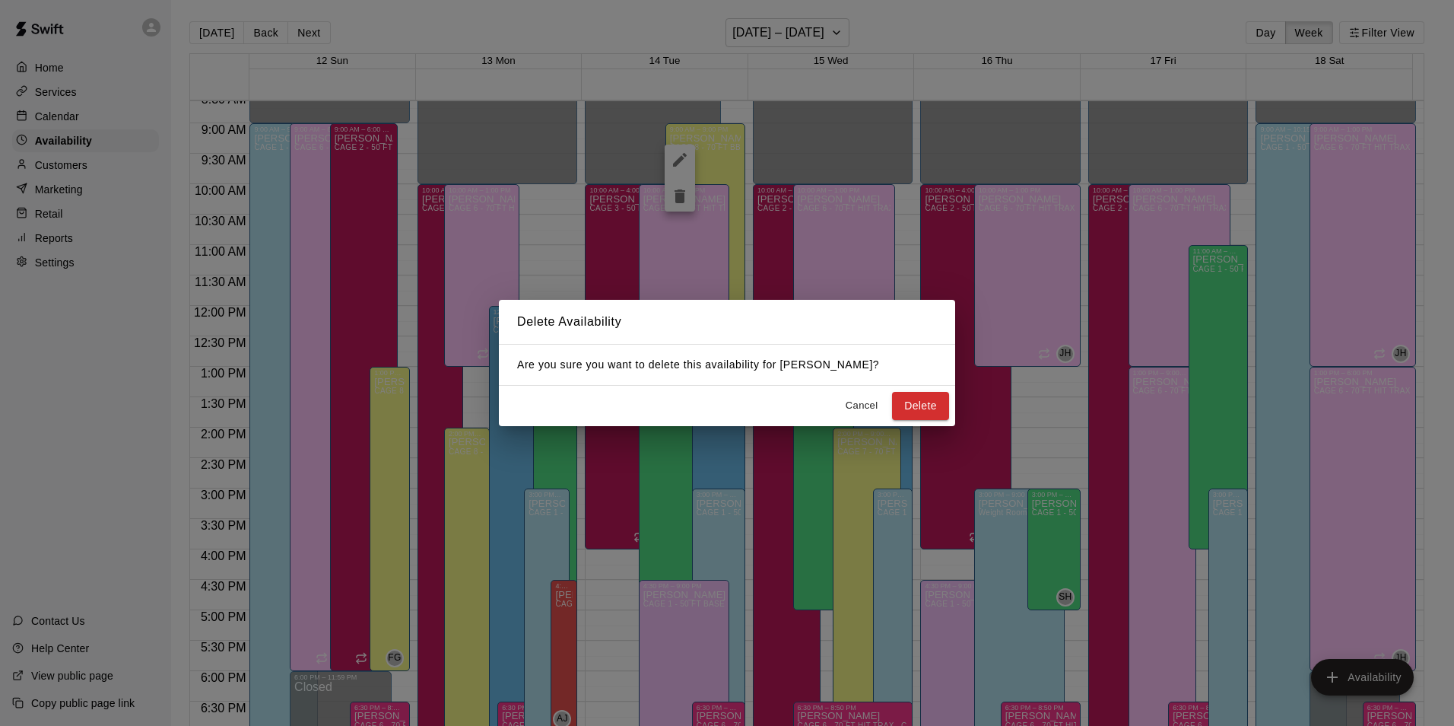
click at [905, 395] on button "Delete" at bounding box center [920, 406] width 57 height 28
click at [926, 402] on button "Delete" at bounding box center [920, 406] width 57 height 28
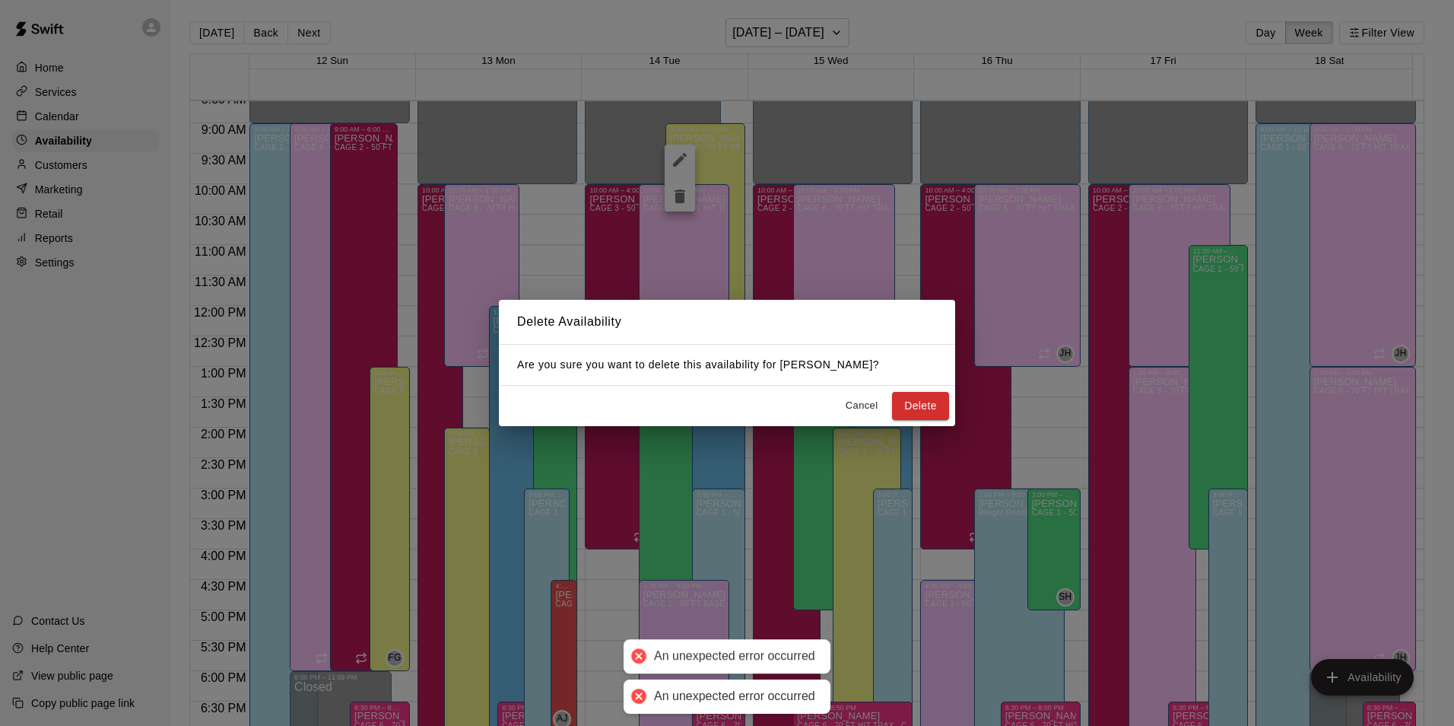
click at [926, 399] on button "Delete" at bounding box center [920, 406] width 57 height 28
click at [856, 406] on button "Cancel" at bounding box center [861, 406] width 49 height 24
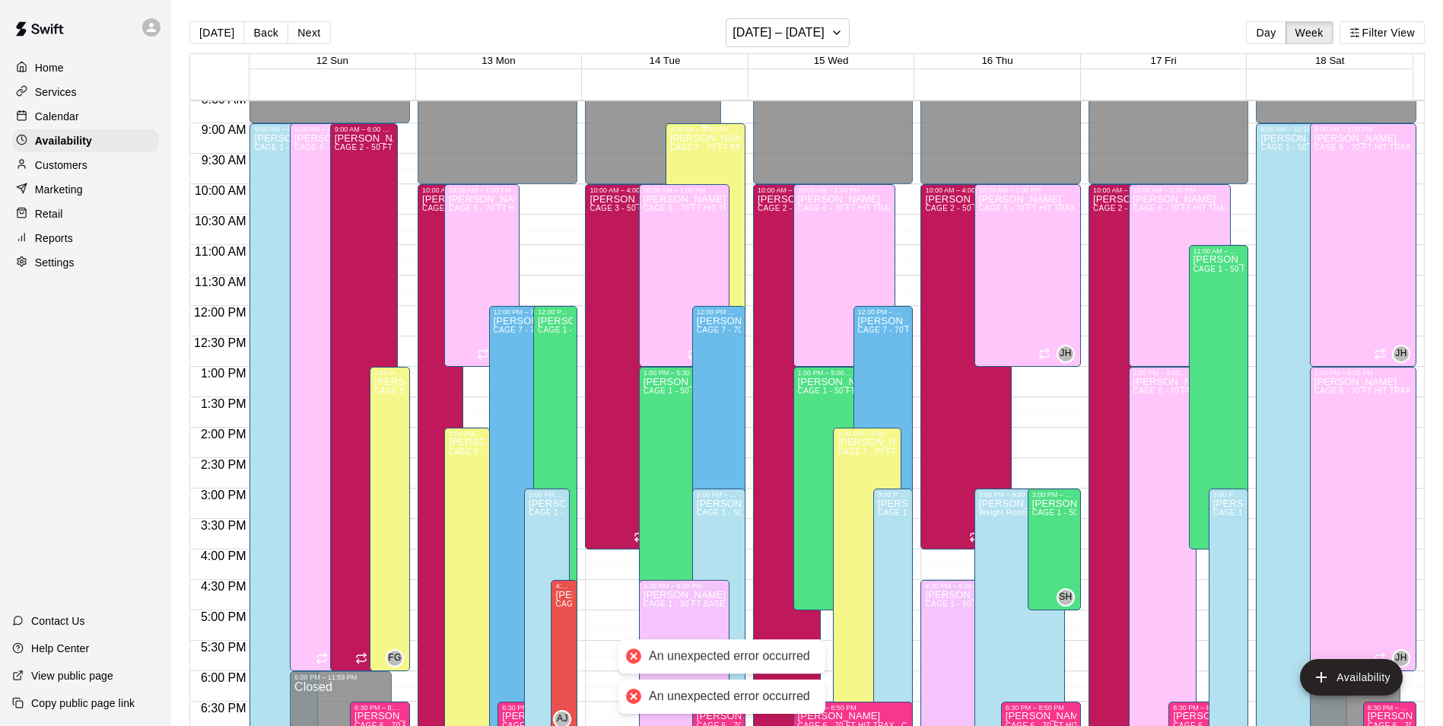
click at [701, 150] on span "CAGE 8 - 70 FT BB (w/ pitching mound) , CAGE 7 - 70 FT BB (w/ pitching mound), …" at bounding box center [869, 147] width 398 height 8
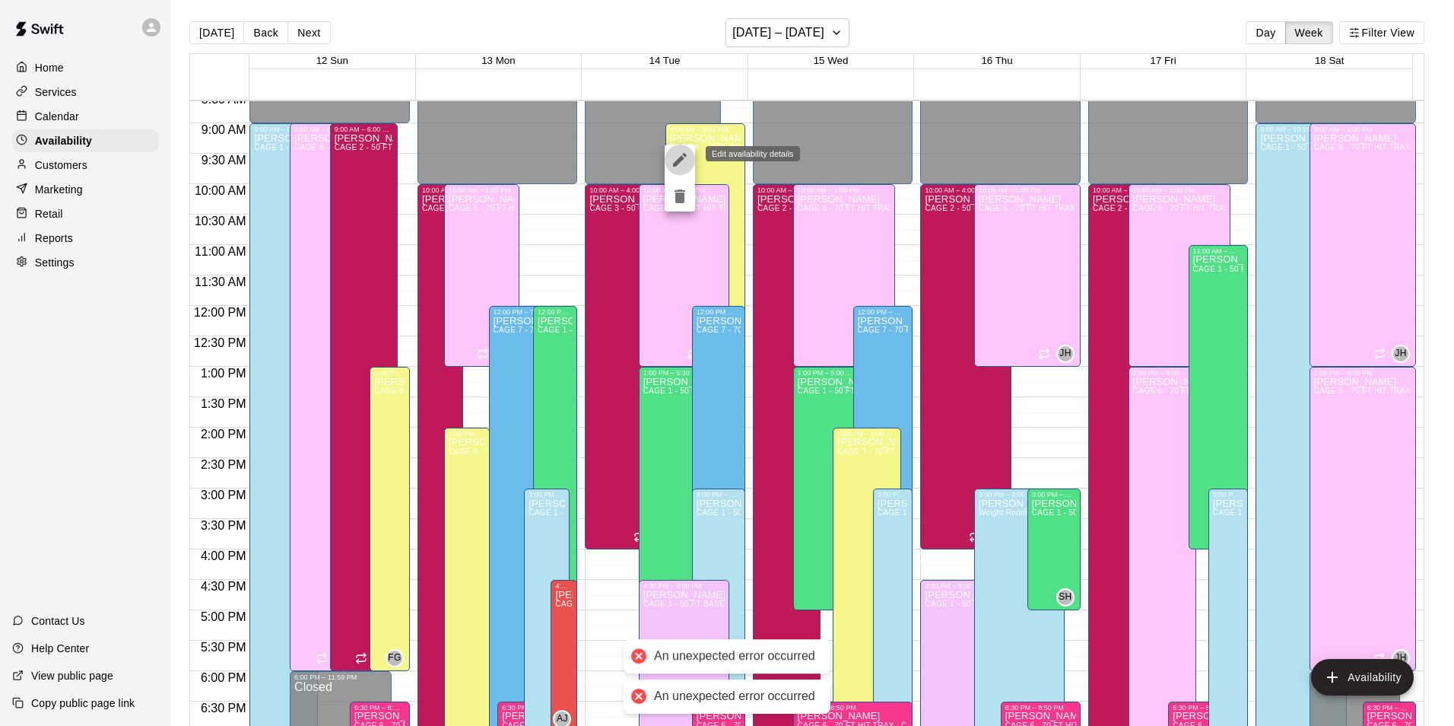
click at [688, 164] on icon "edit" at bounding box center [680, 160] width 18 height 18
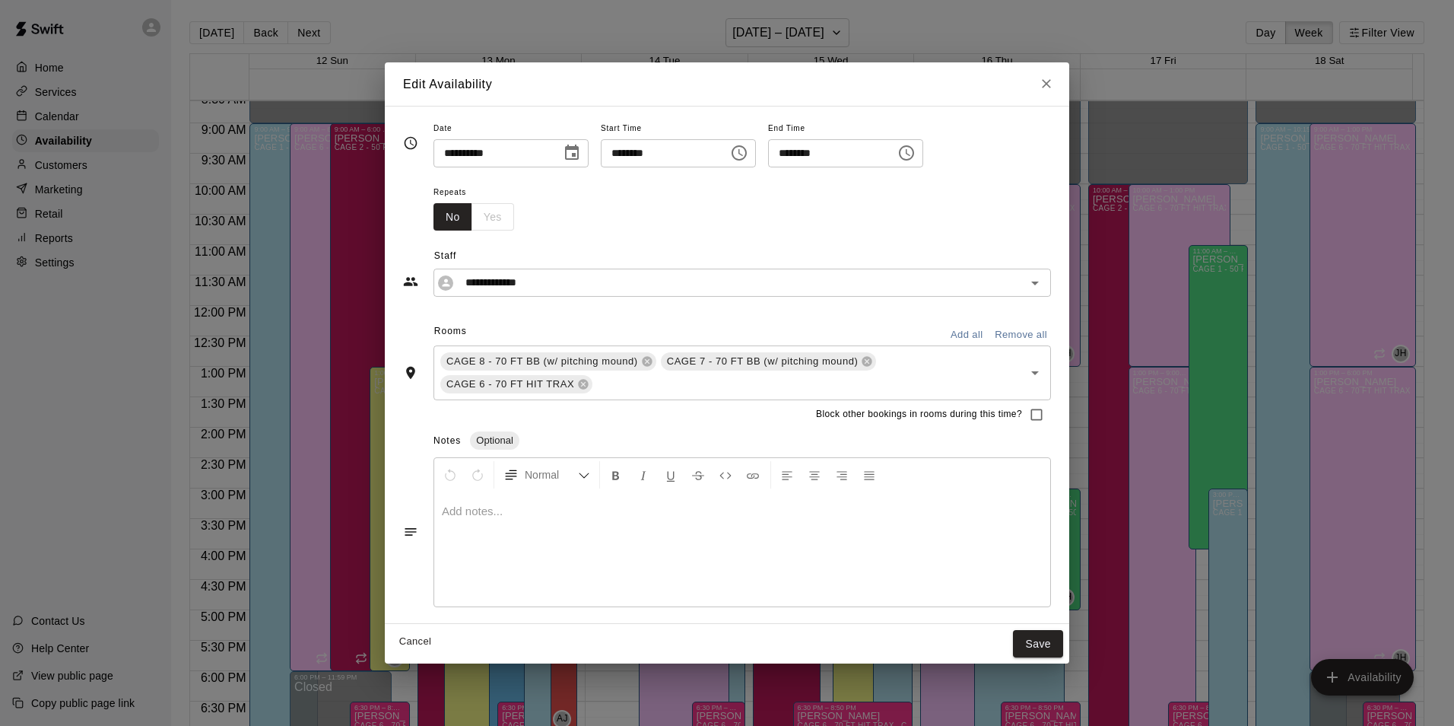
click at [1028, 92] on div "Edit Availability" at bounding box center [727, 84] width 685 height 44
click at [1037, 83] on button "Close" at bounding box center [1046, 83] width 27 height 27
type input "**********"
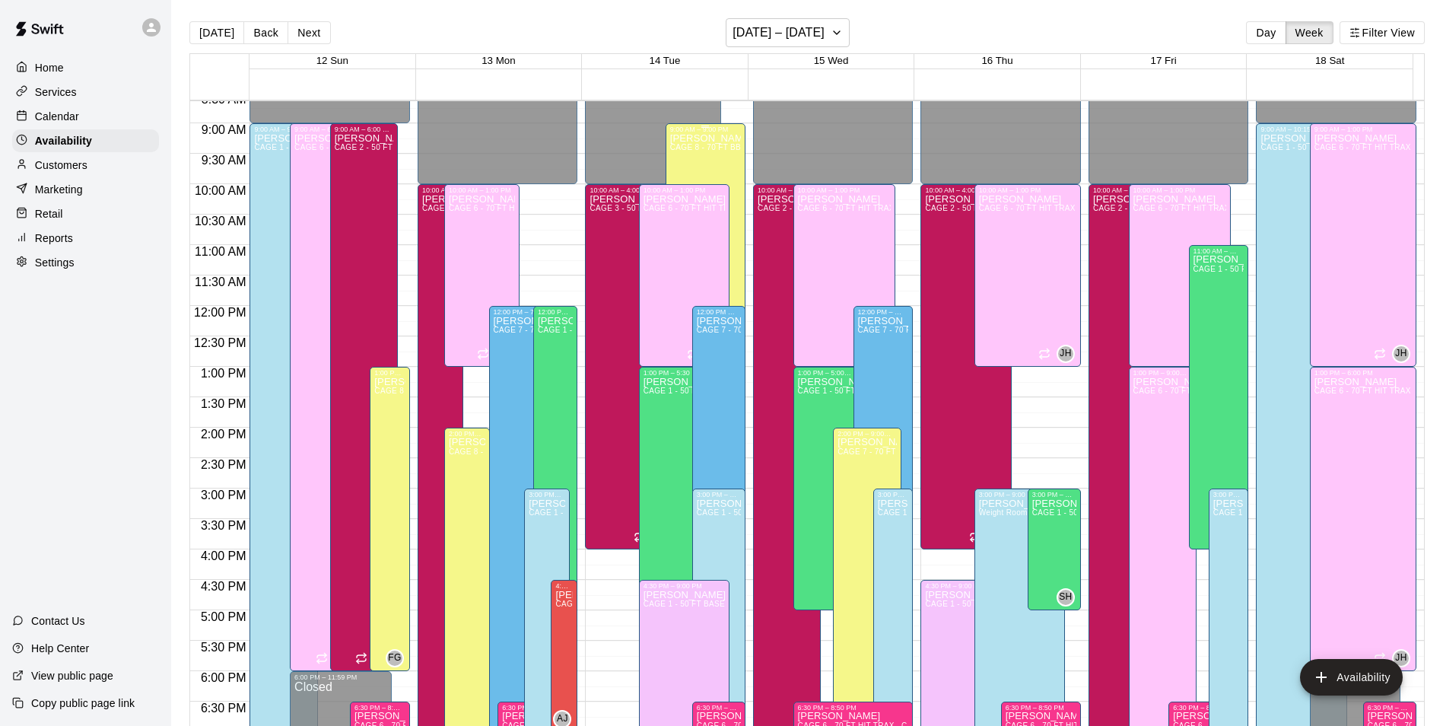
click at [707, 138] on p "[PERSON_NAME]" at bounding box center [705, 138] width 71 height 0
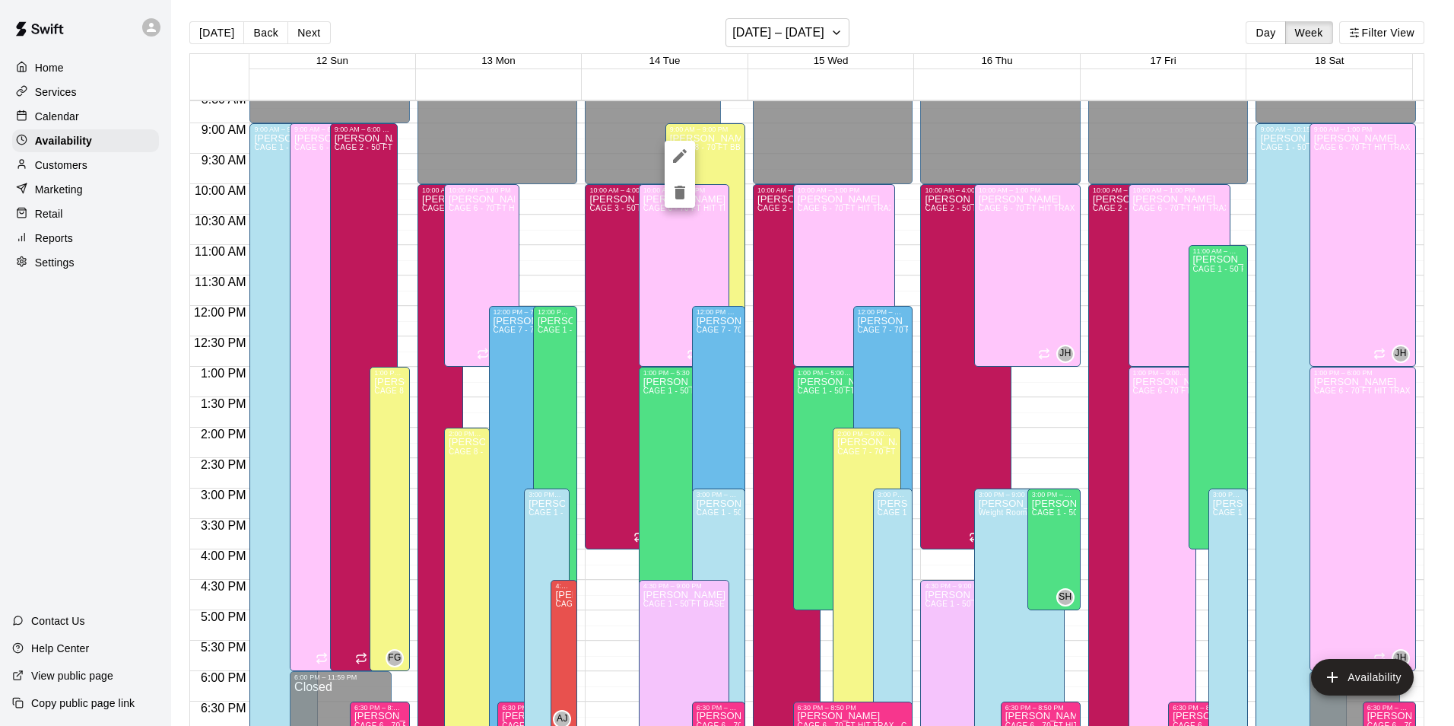
click at [682, 207] on button "delete" at bounding box center [680, 192] width 30 height 30
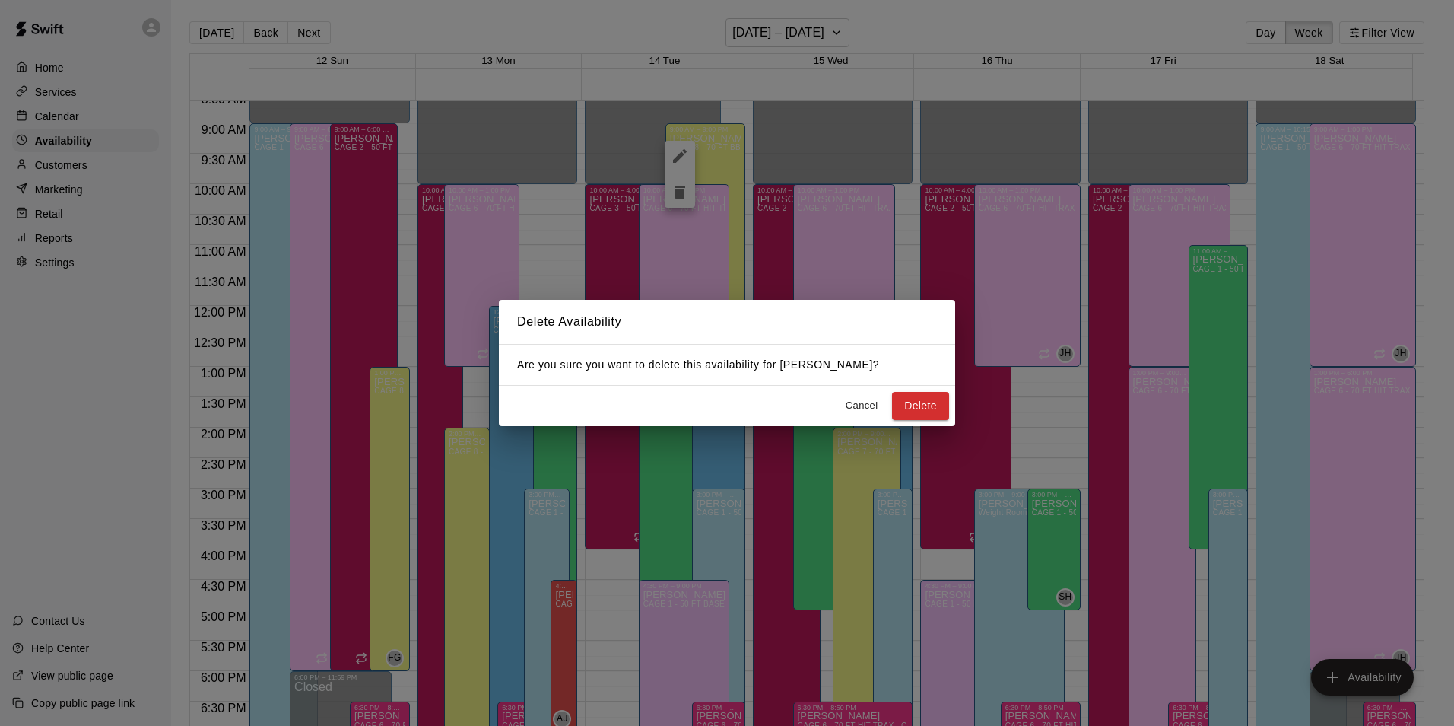
click at [912, 398] on button "Delete" at bounding box center [920, 406] width 57 height 28
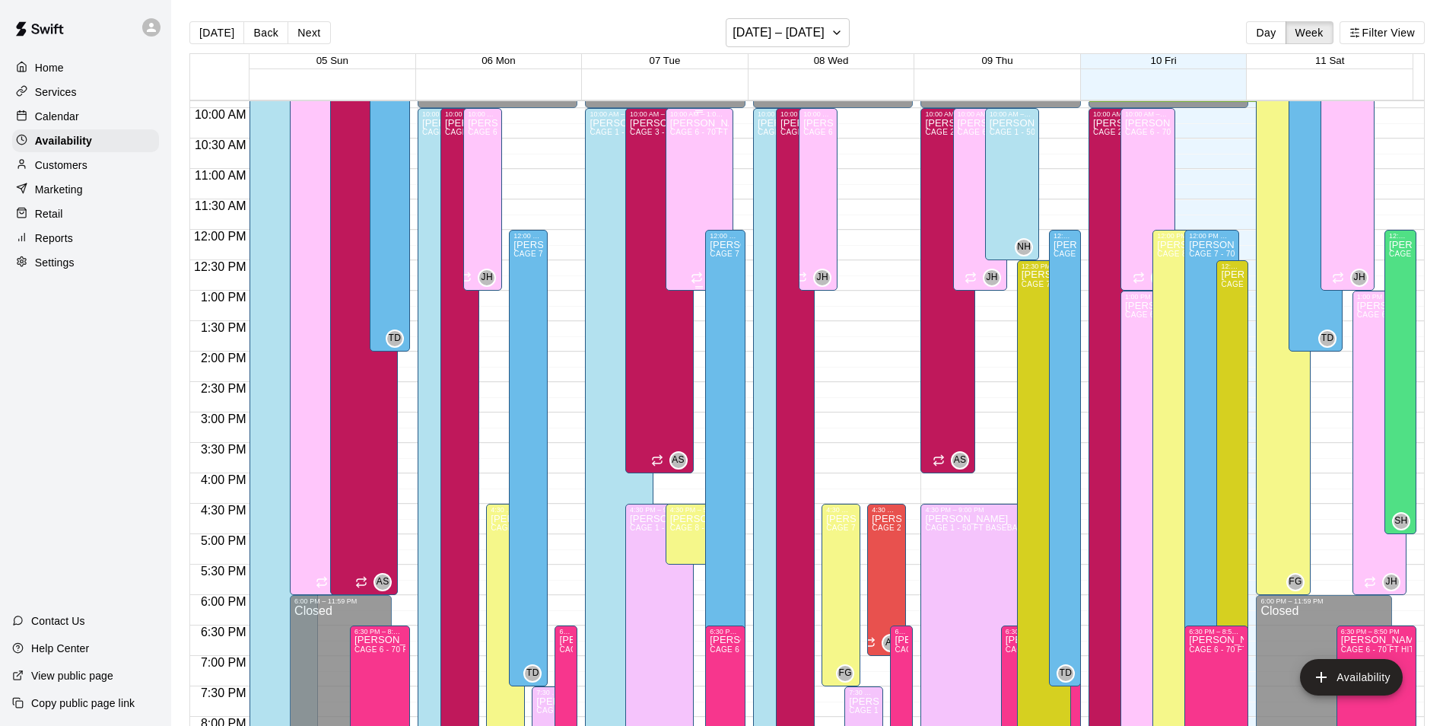
scroll to position [819, 0]
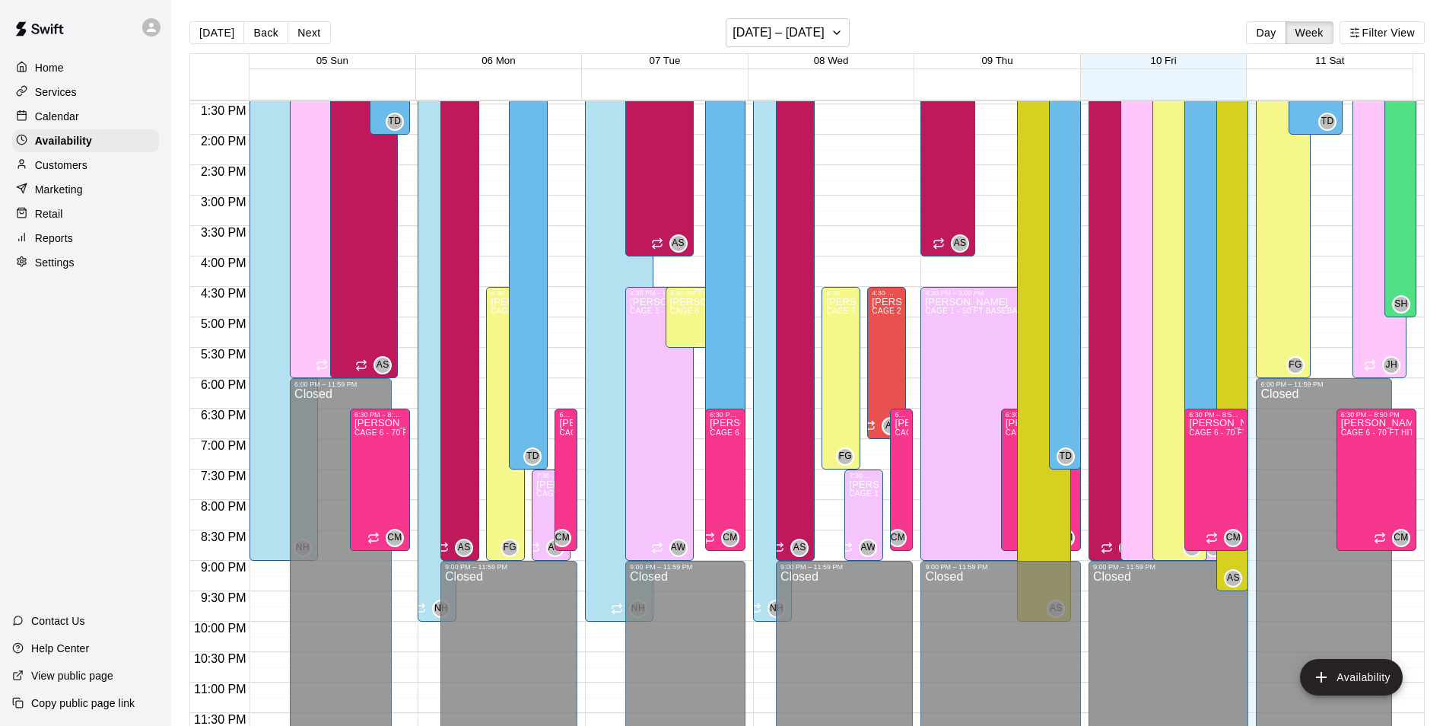
click at [683, 319] on div "[PERSON_NAME] CAGE 8 - 70 FT BB (w/ pitching mound) , CAGE 7 - 70 FT BB (w/ pit…" at bounding box center [699, 660] width 59 height 726
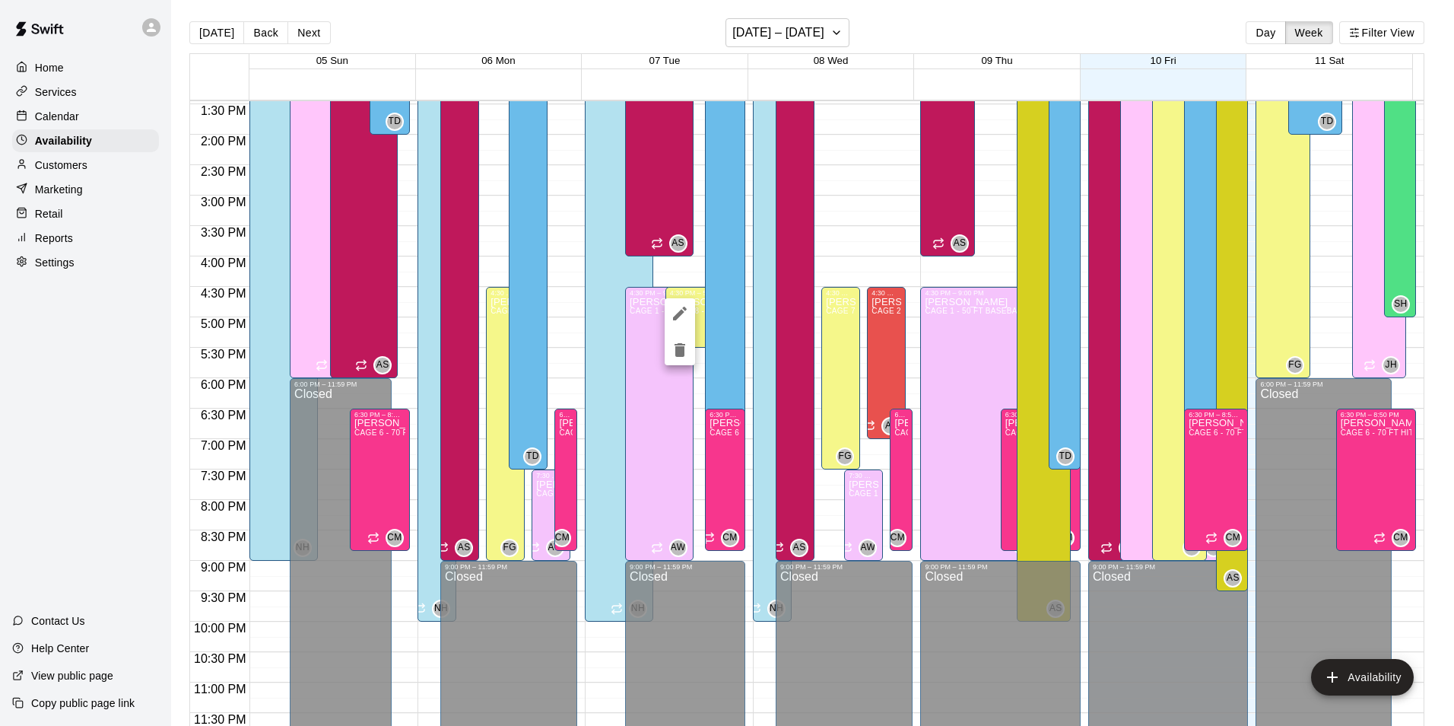
click at [684, 351] on icon "delete" at bounding box center [680, 350] width 11 height 14
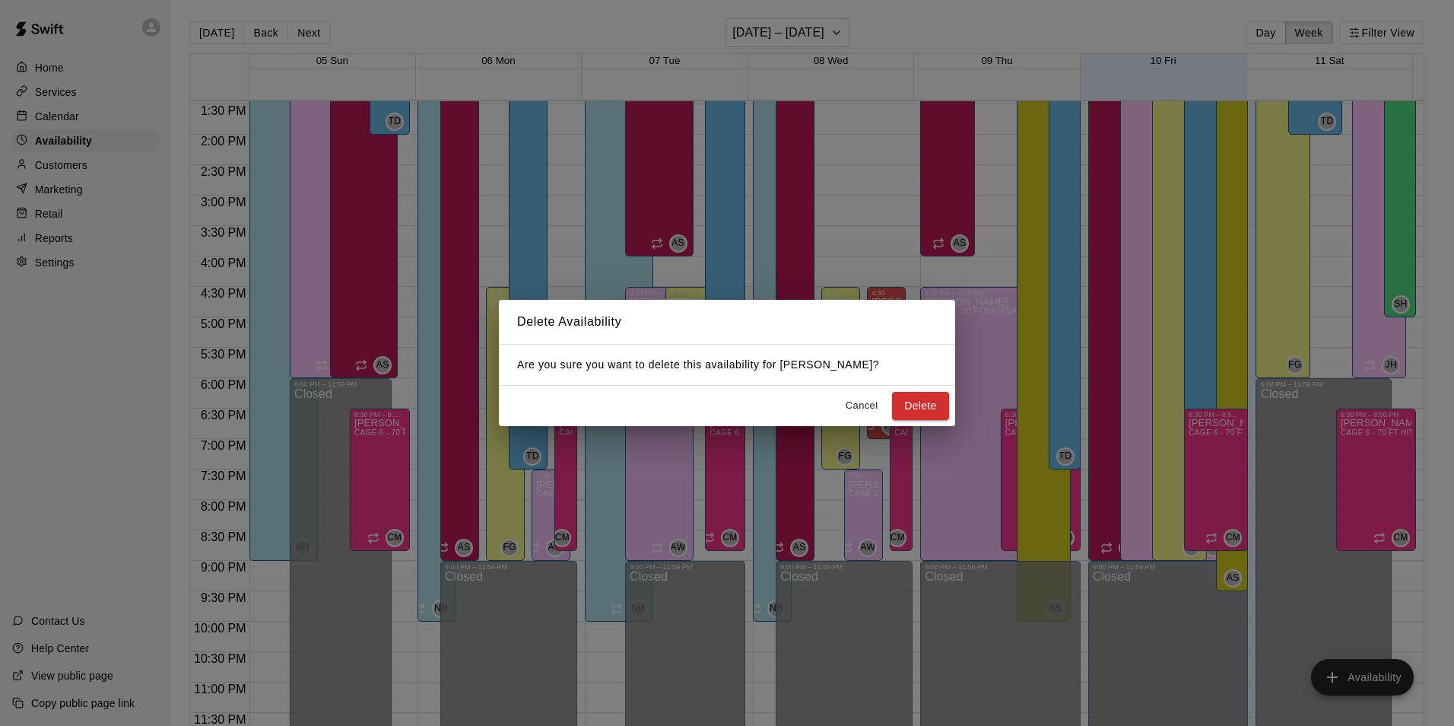
click at [785, 83] on div "Delete Availability Are you sure you want to delete this availability for [PERS…" at bounding box center [727, 363] width 1454 height 726
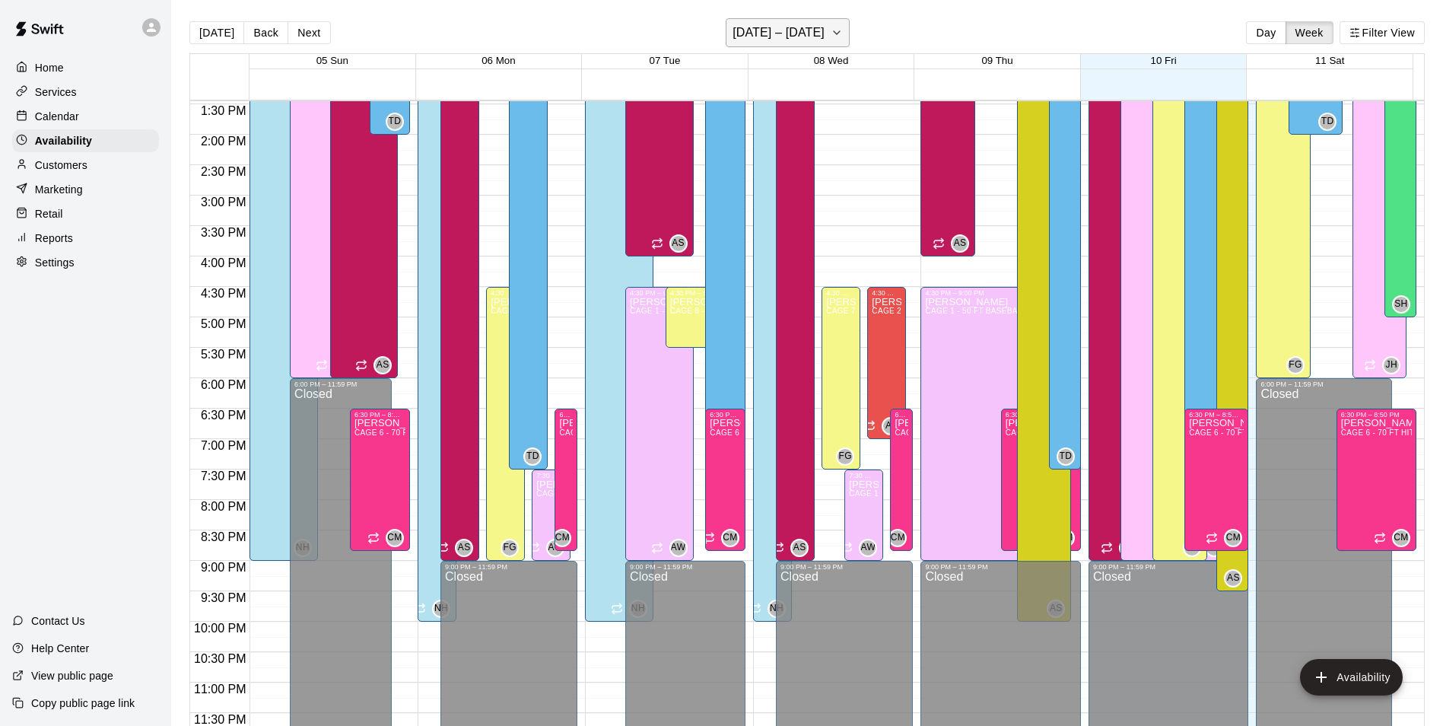
click at [797, 36] on h6 "[DATE] – [DATE]" at bounding box center [778, 32] width 92 height 21
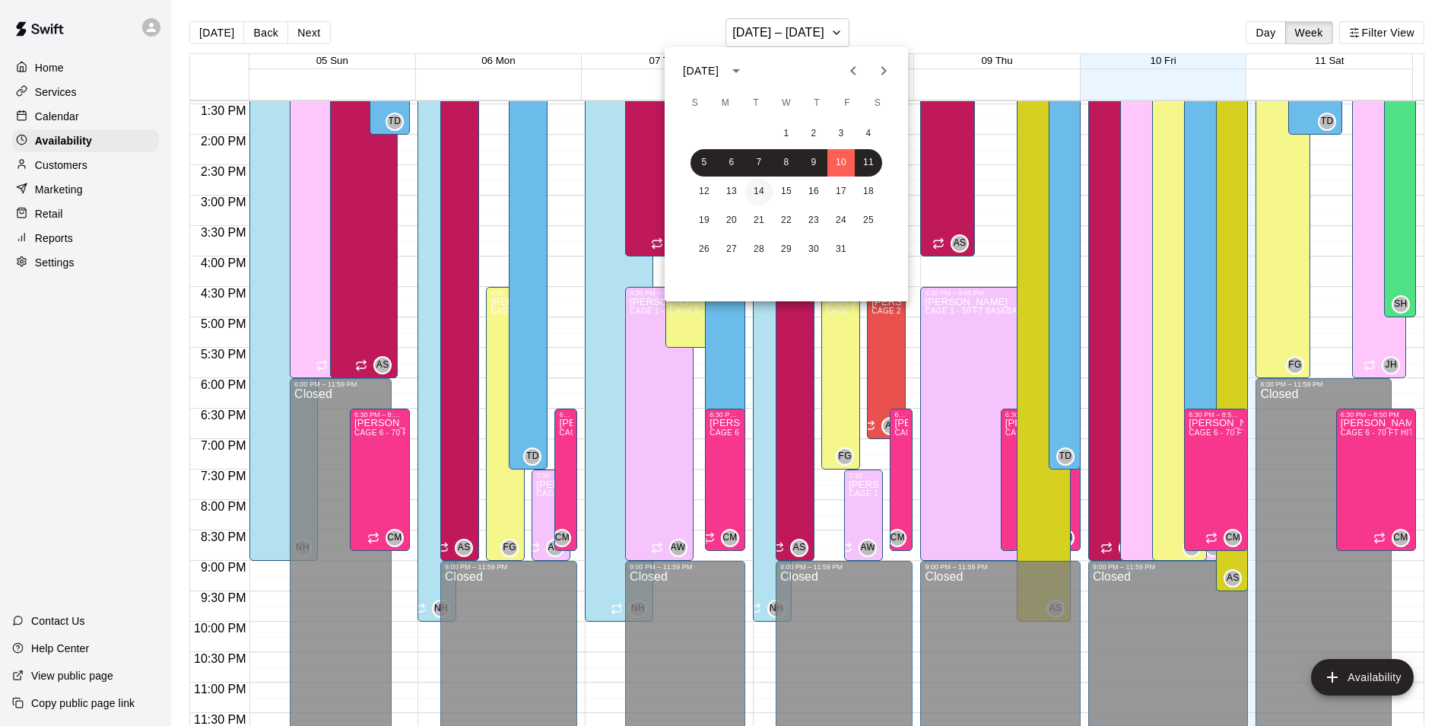
click at [762, 186] on button "14" at bounding box center [758, 191] width 27 height 27
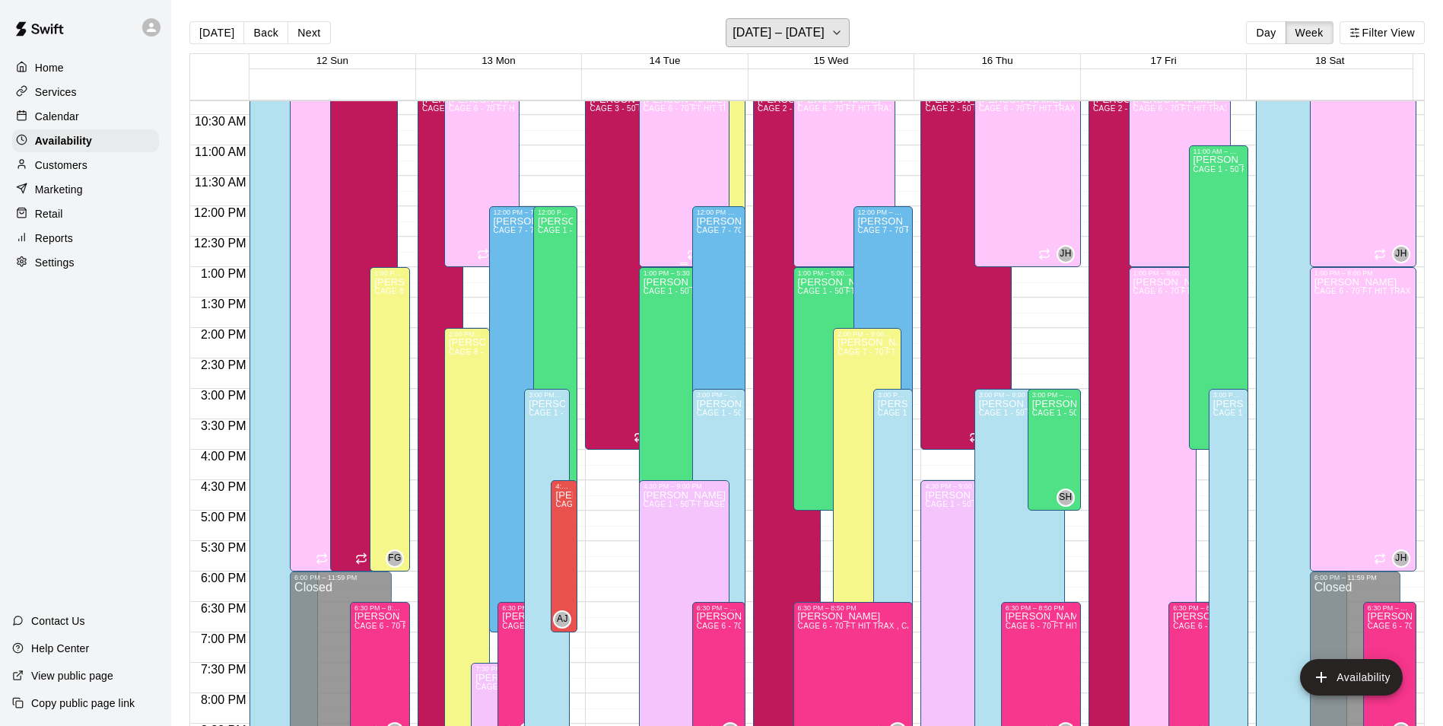
scroll to position [591, 0]
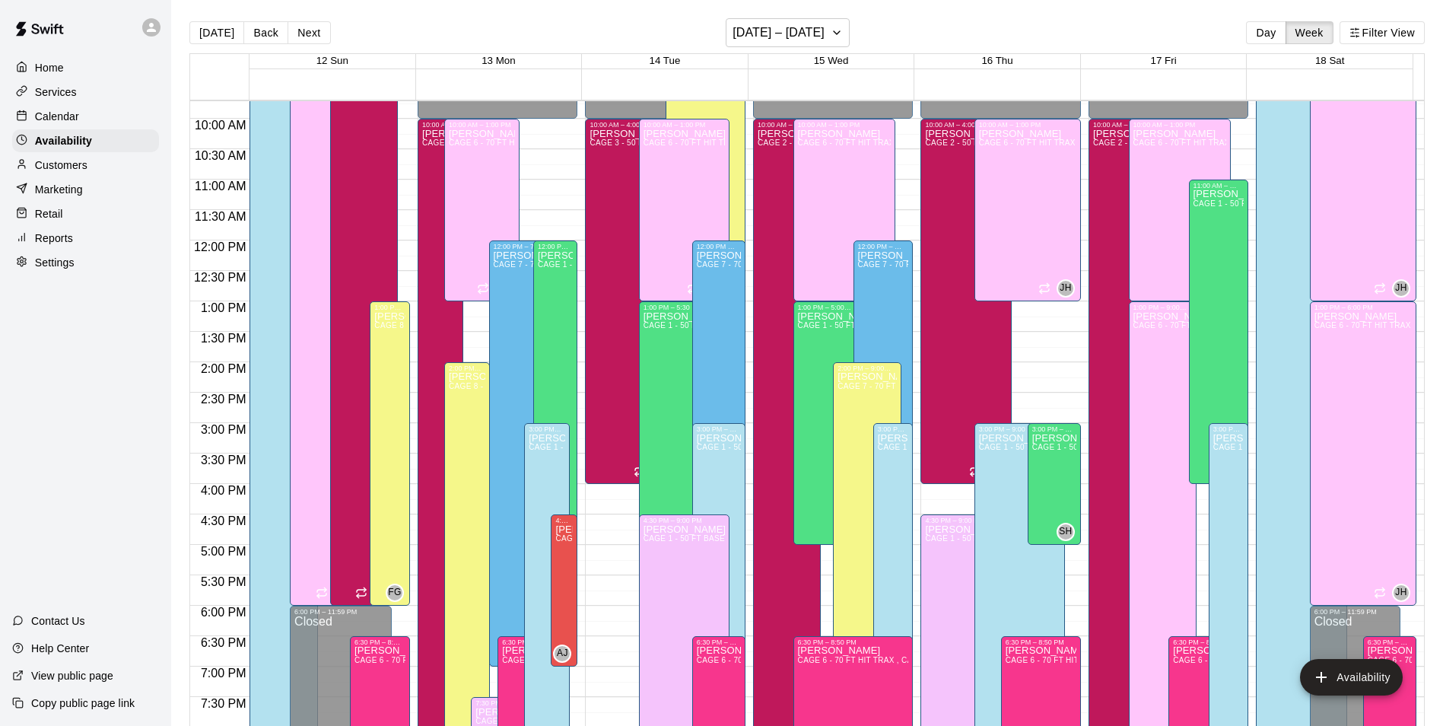
click at [727, 109] on div "[PERSON_NAME] CAGE 8 - 70 FT BB (w/ pitching mound) , CAGE 7 - 70 FT BB (w/ pit…" at bounding box center [705, 431] width 71 height 726
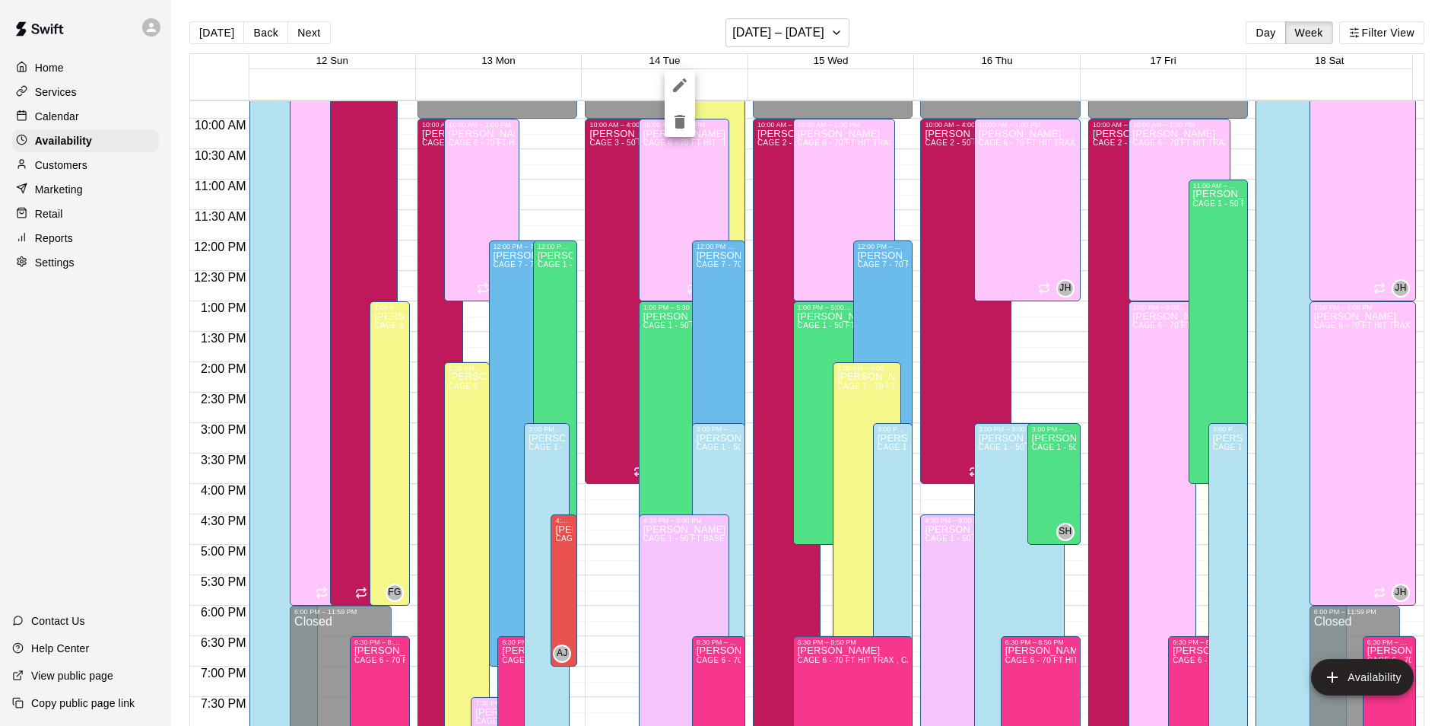
click at [671, 116] on icon "delete" at bounding box center [680, 122] width 18 height 18
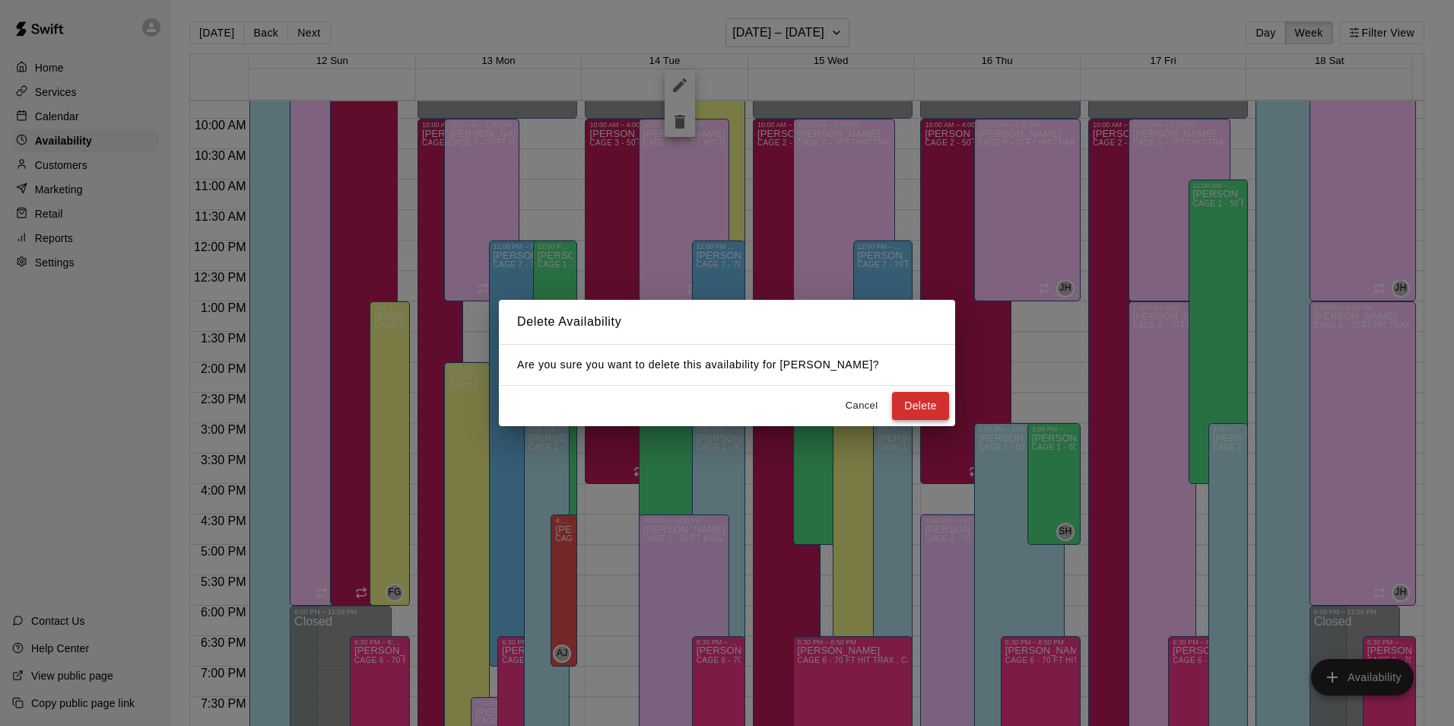
click at [913, 411] on button "Delete" at bounding box center [920, 406] width 57 height 28
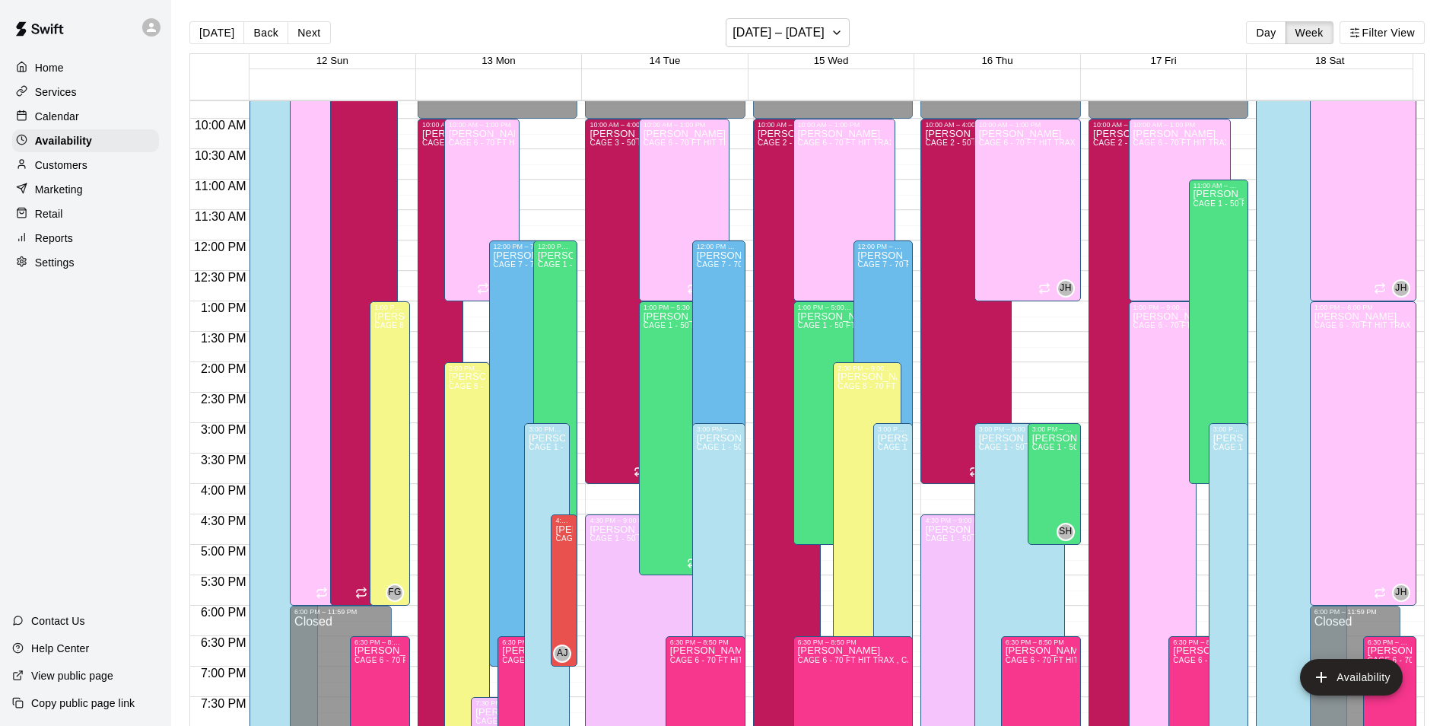
click at [87, 100] on div "Services" at bounding box center [85, 92] width 147 height 23
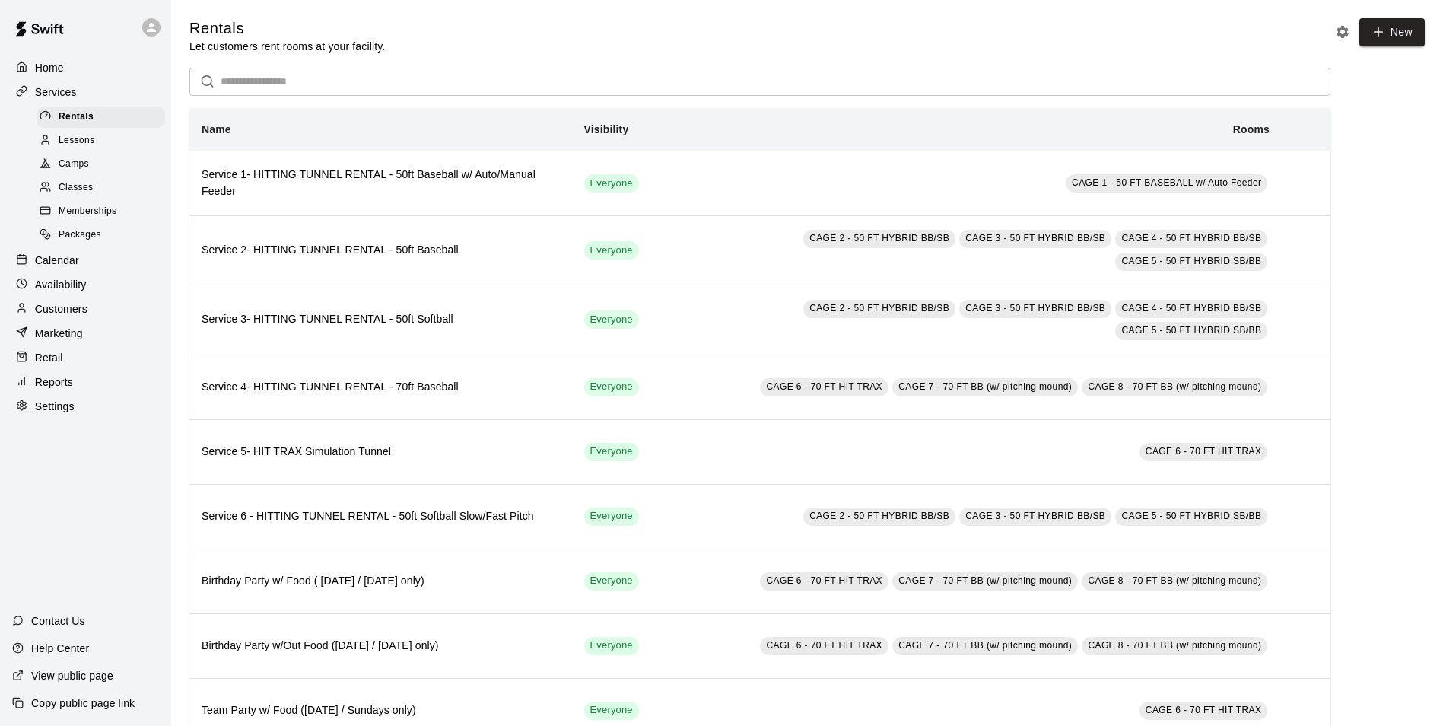
click at [104, 267] on div "Calendar" at bounding box center [85, 260] width 147 height 23
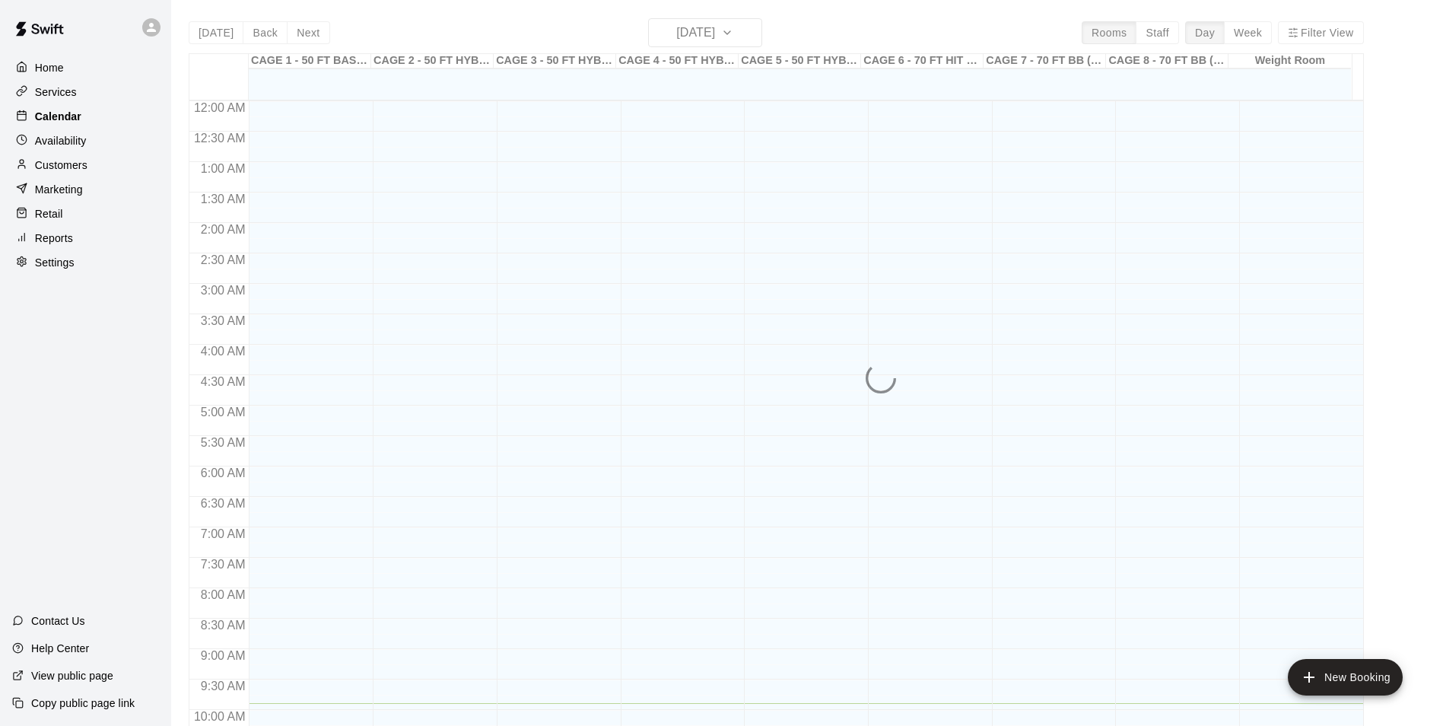
scroll to position [602, 0]
